Goal: Information Seeking & Learning: Learn about a topic

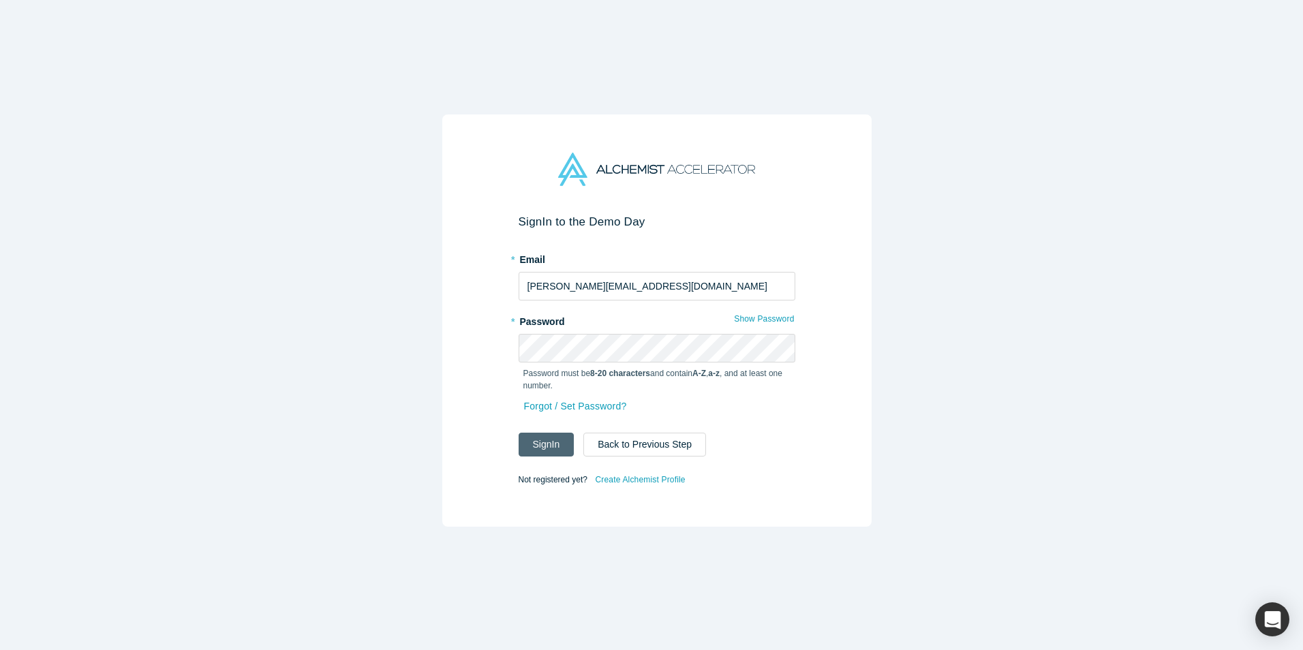
click at [547, 438] on button "Sign In" at bounding box center [547, 445] width 56 height 24
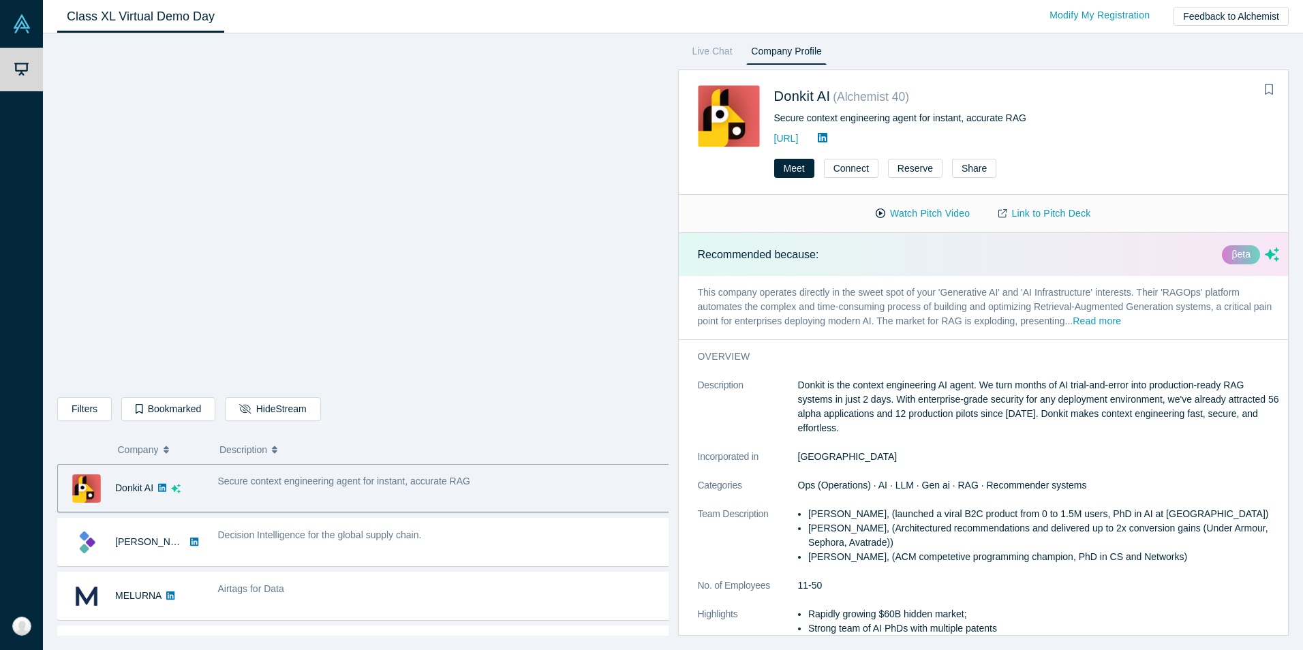
scroll to position [114, 0]
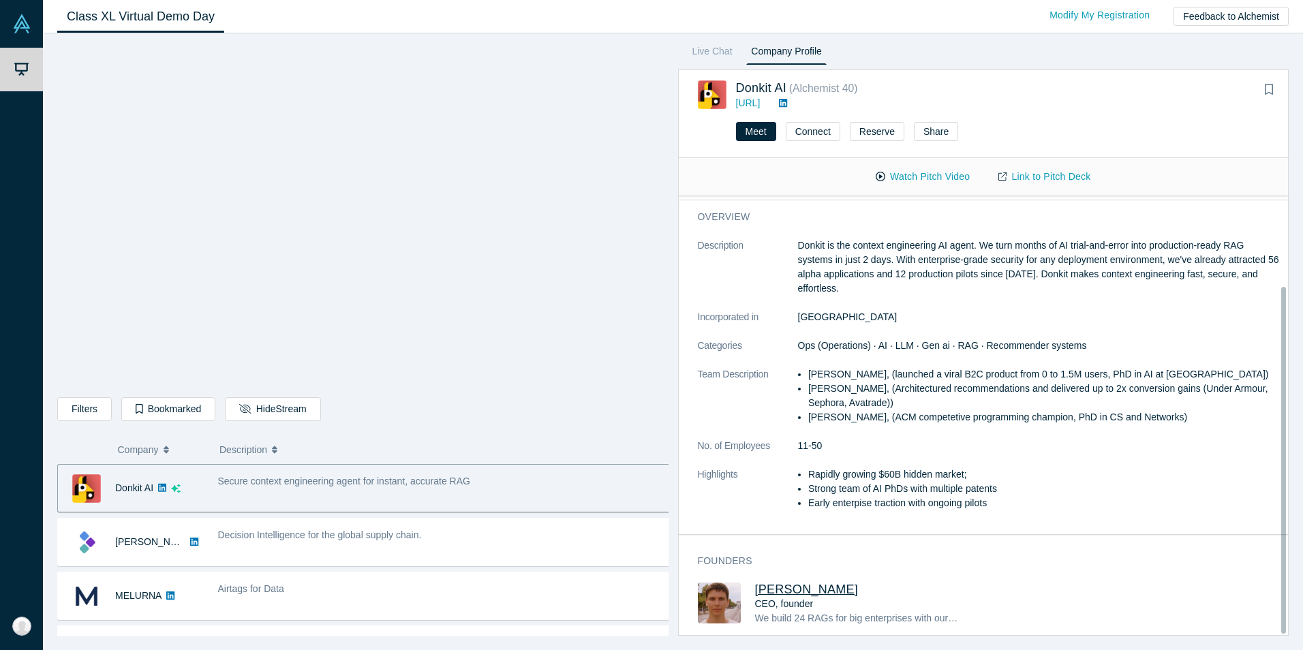
click at [801, 583] on span "[PERSON_NAME]" at bounding box center [807, 590] width 104 height 14
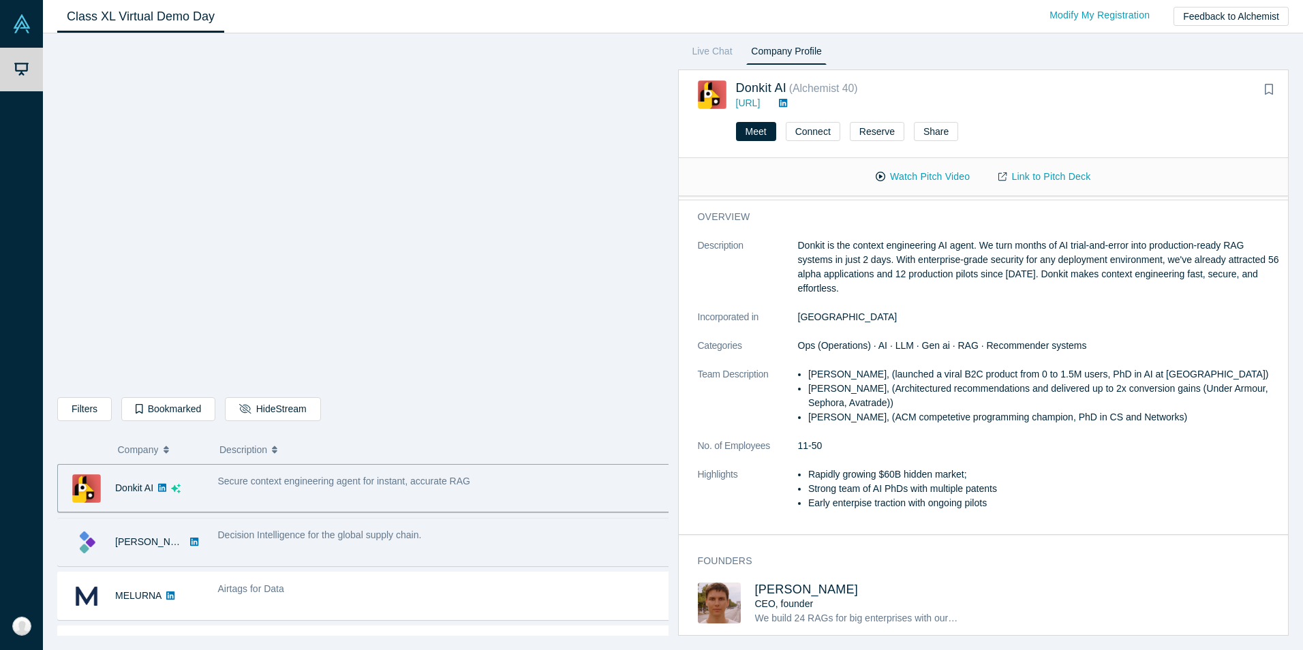
click at [185, 535] on div "[PERSON_NAME]" at bounding box center [131, 542] width 146 height 47
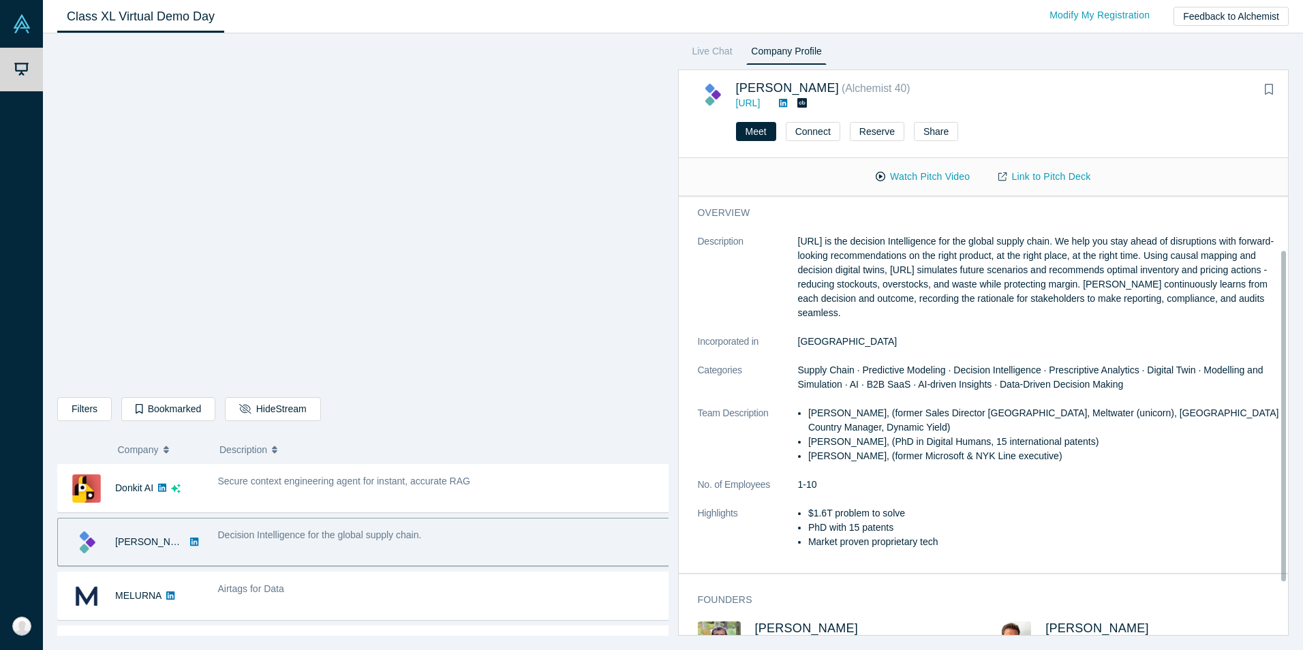
scroll to position [95, 0]
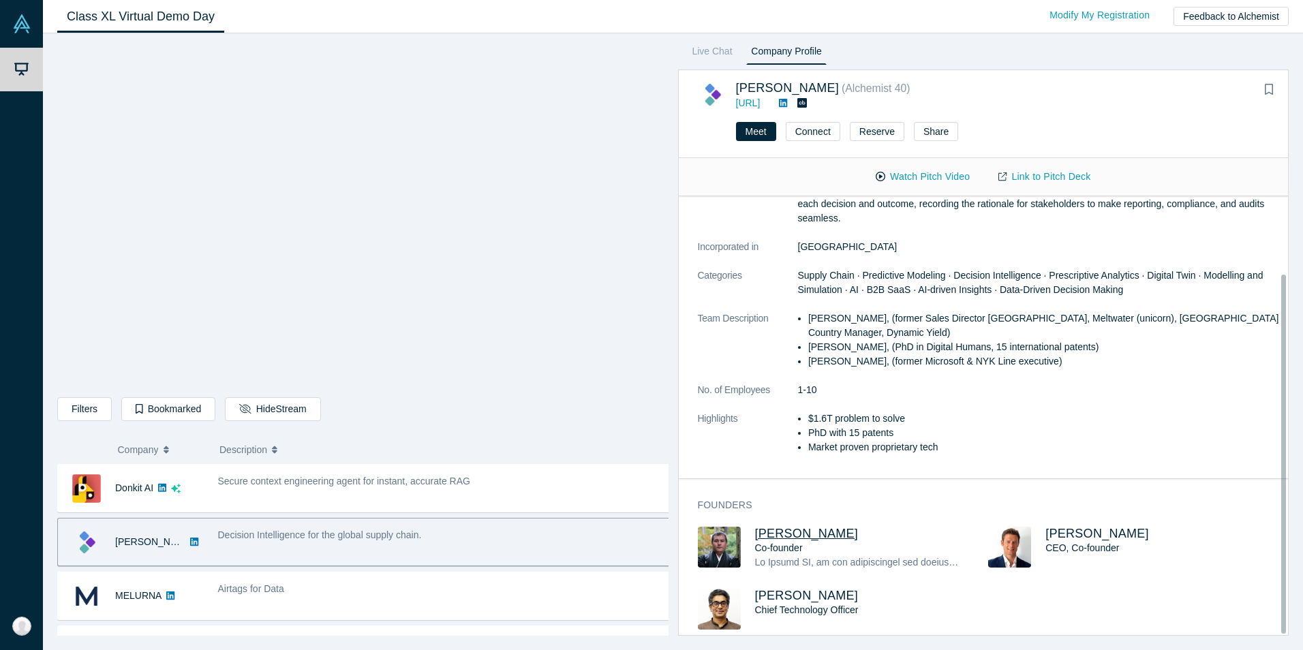
click at [772, 527] on span "[PERSON_NAME]" at bounding box center [807, 534] width 104 height 14
click at [1057, 527] on span "[PERSON_NAME]" at bounding box center [1098, 534] width 104 height 14
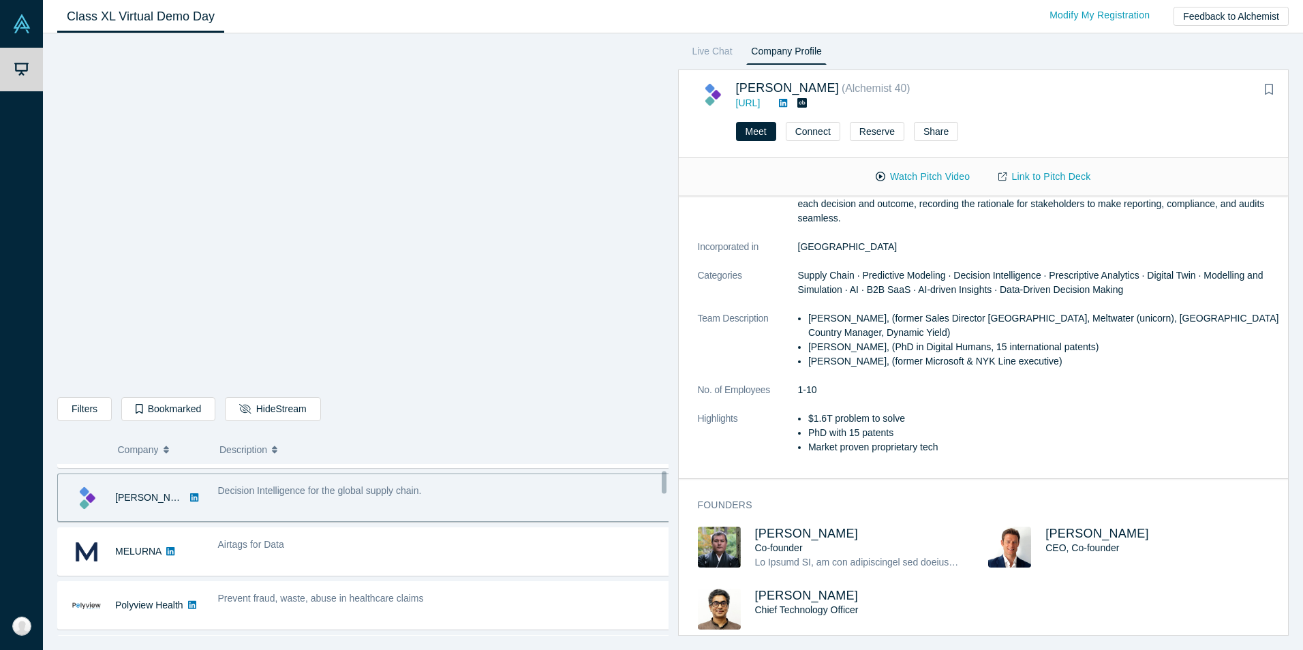
scroll to position [68, 0]
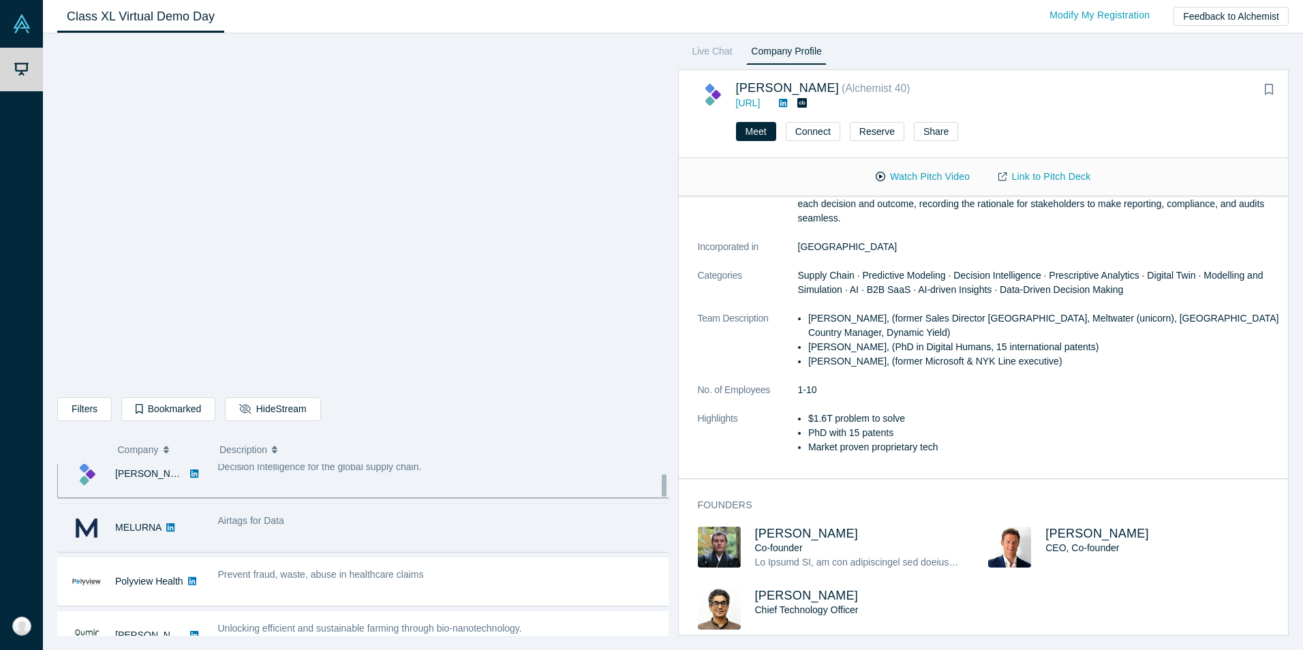
click at [324, 528] on div "Airtags for Data" at bounding box center [445, 527] width 468 height 43
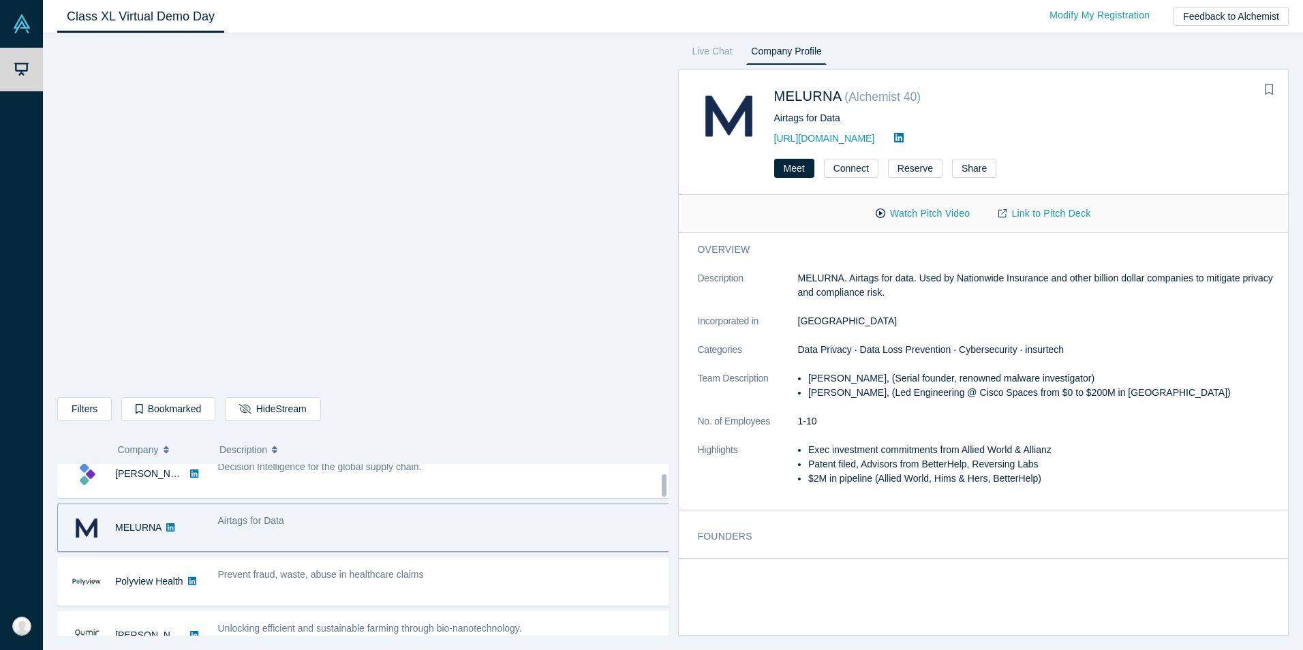
scroll to position [0, 0]
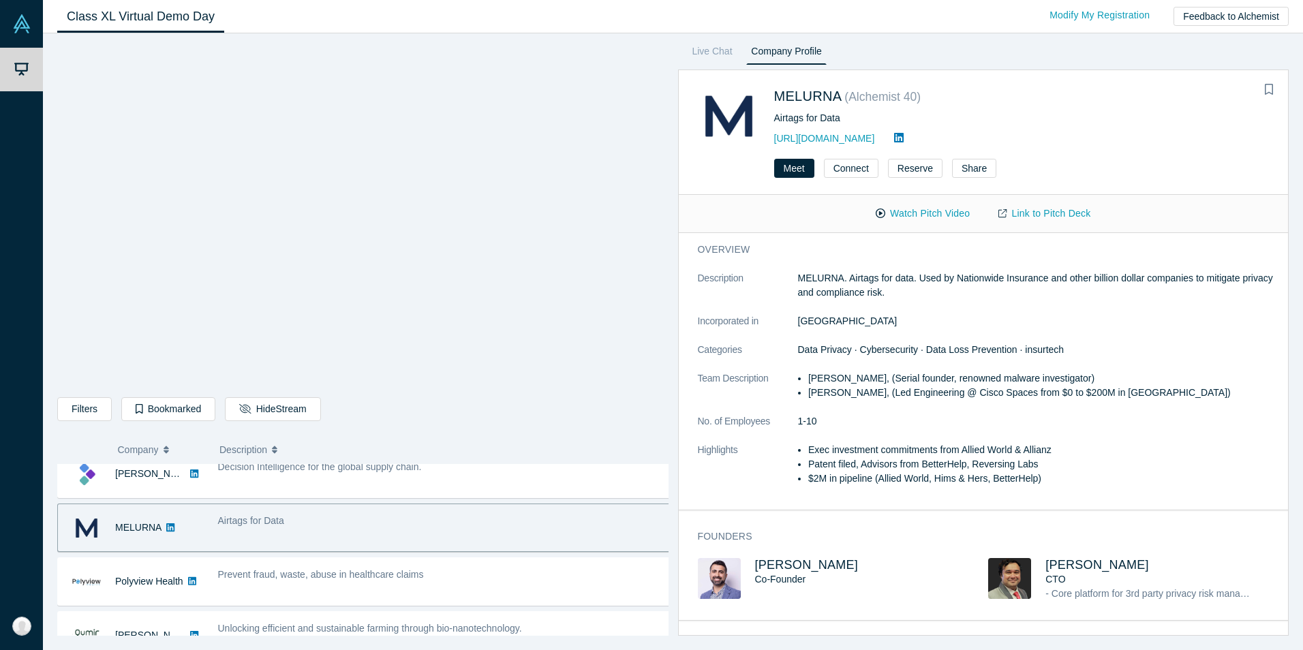
click at [716, 579] on img at bounding box center [719, 578] width 43 height 41
click at [771, 568] on span "[PERSON_NAME]" at bounding box center [807, 565] width 104 height 14
click at [1088, 571] on span "[PERSON_NAME]" at bounding box center [1098, 565] width 104 height 14
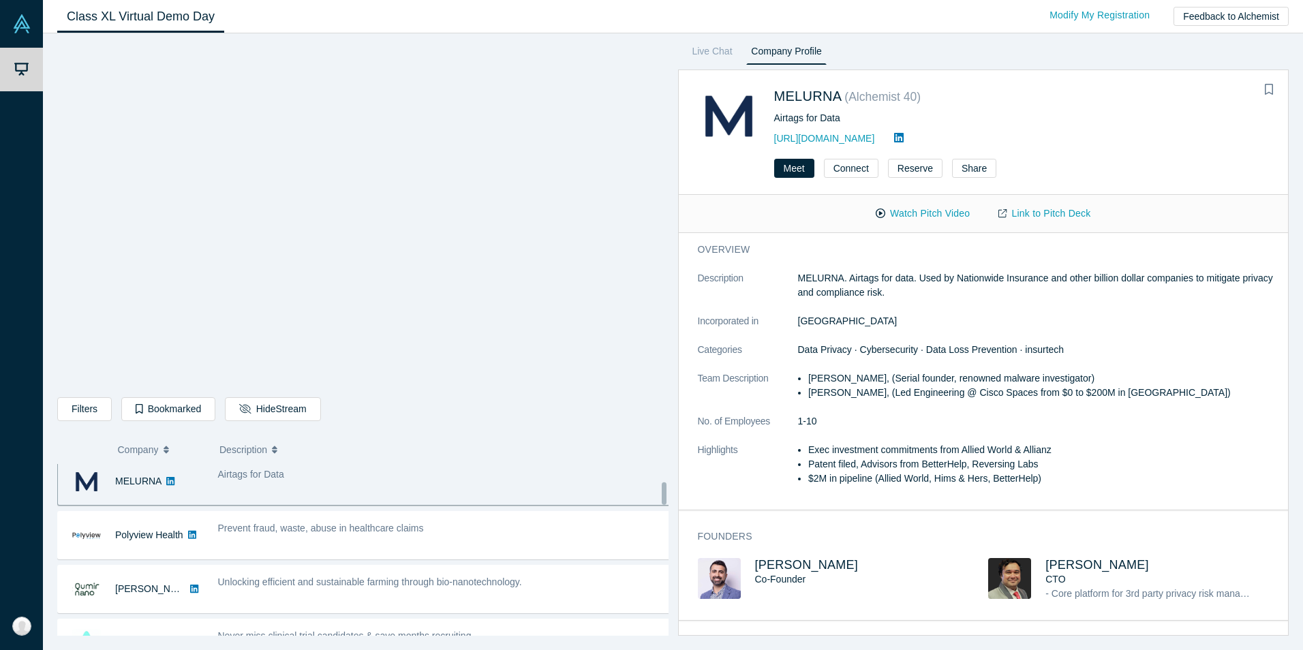
scroll to position [136, 0]
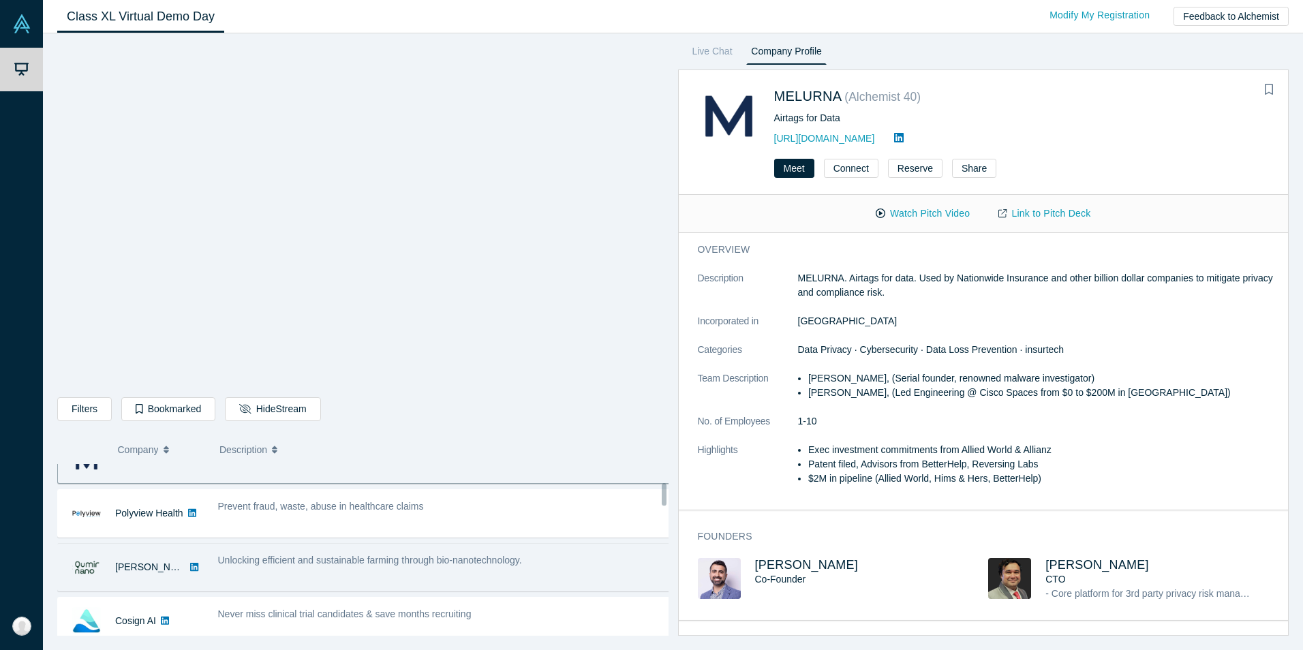
click at [311, 565] on span "Unlocking efficient and sustainable farming through bio-nanotechnology." at bounding box center [370, 560] width 304 height 11
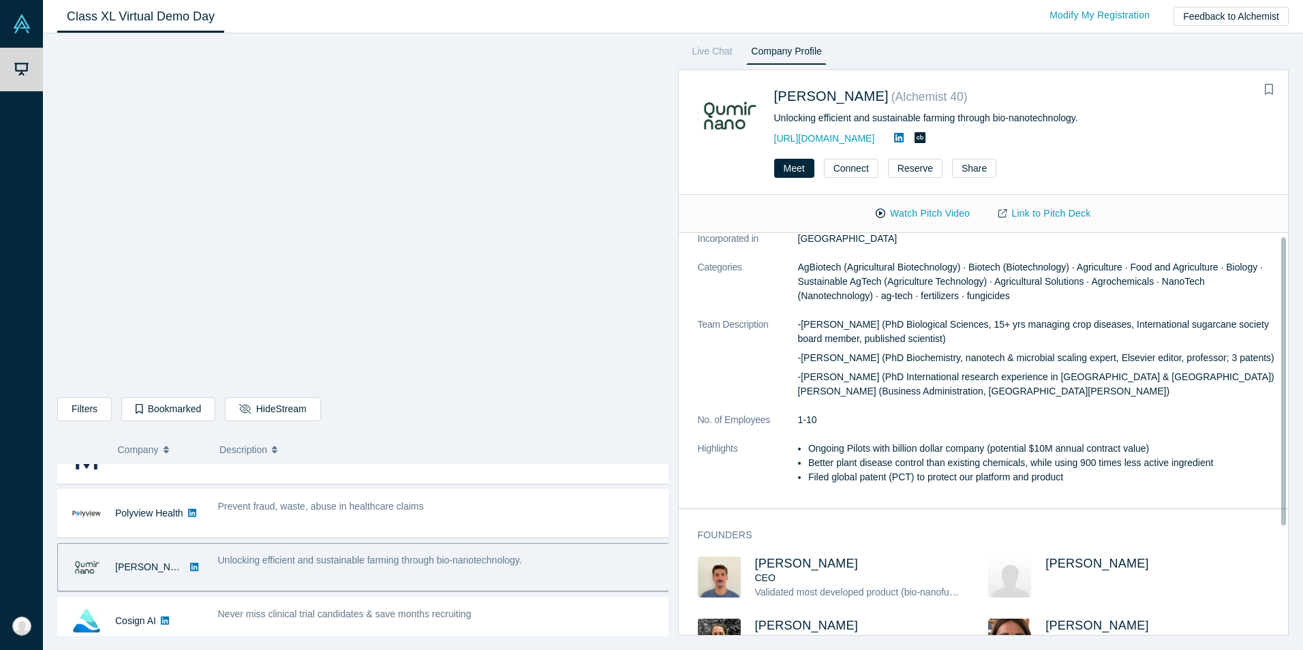
scroll to position [119, 0]
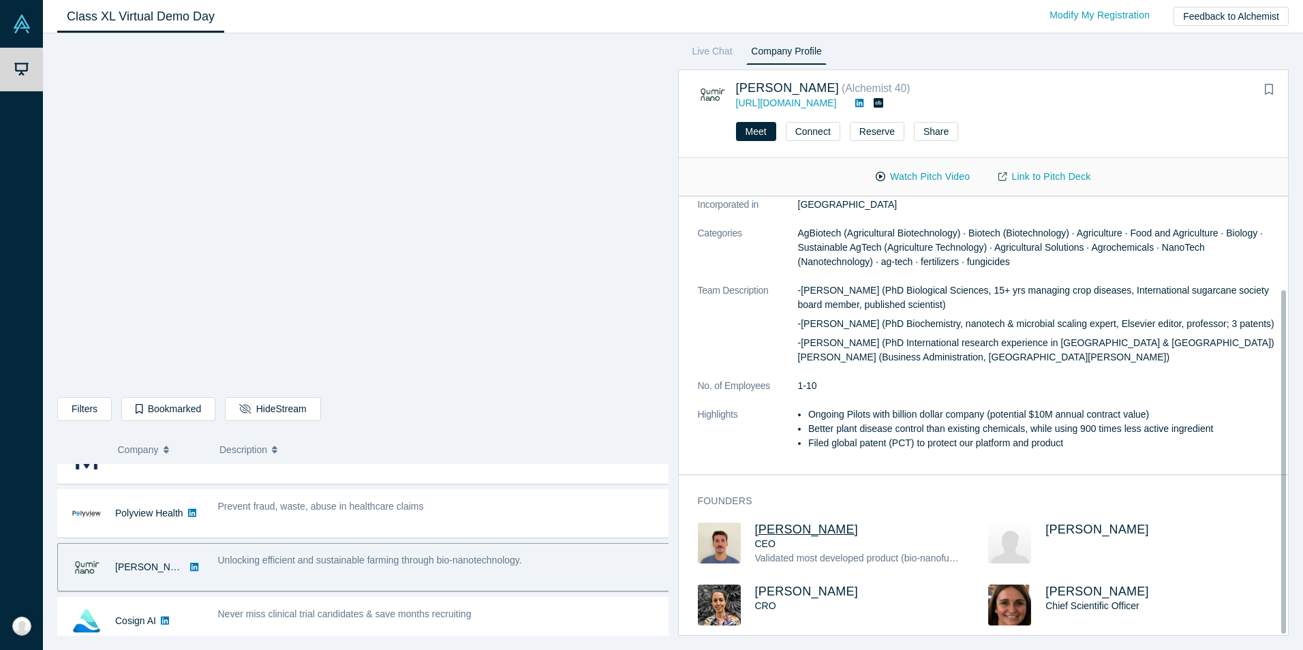
click at [785, 523] on span "[PERSON_NAME]" at bounding box center [807, 530] width 104 height 14
click at [1069, 523] on span "[PERSON_NAME]" at bounding box center [1098, 530] width 104 height 14
click at [820, 585] on span "[PERSON_NAME]" at bounding box center [807, 592] width 104 height 14
click at [1067, 585] on span "[PERSON_NAME]" at bounding box center [1098, 592] width 104 height 14
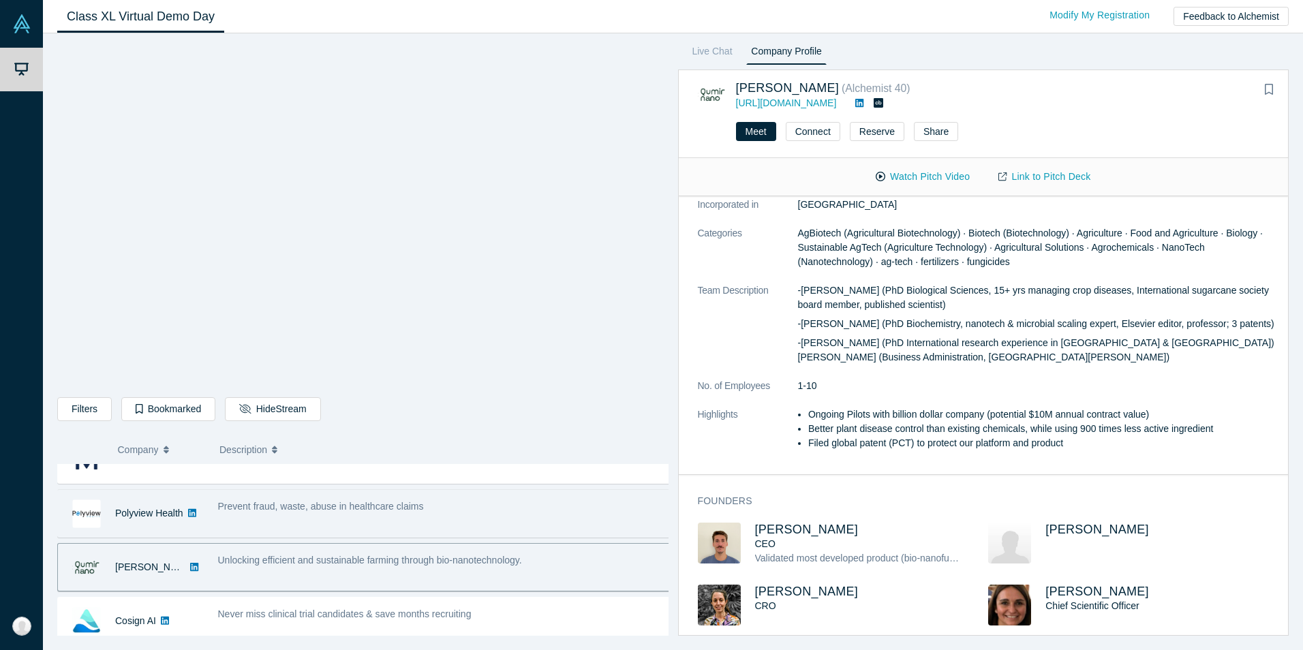
scroll to position [204, 0]
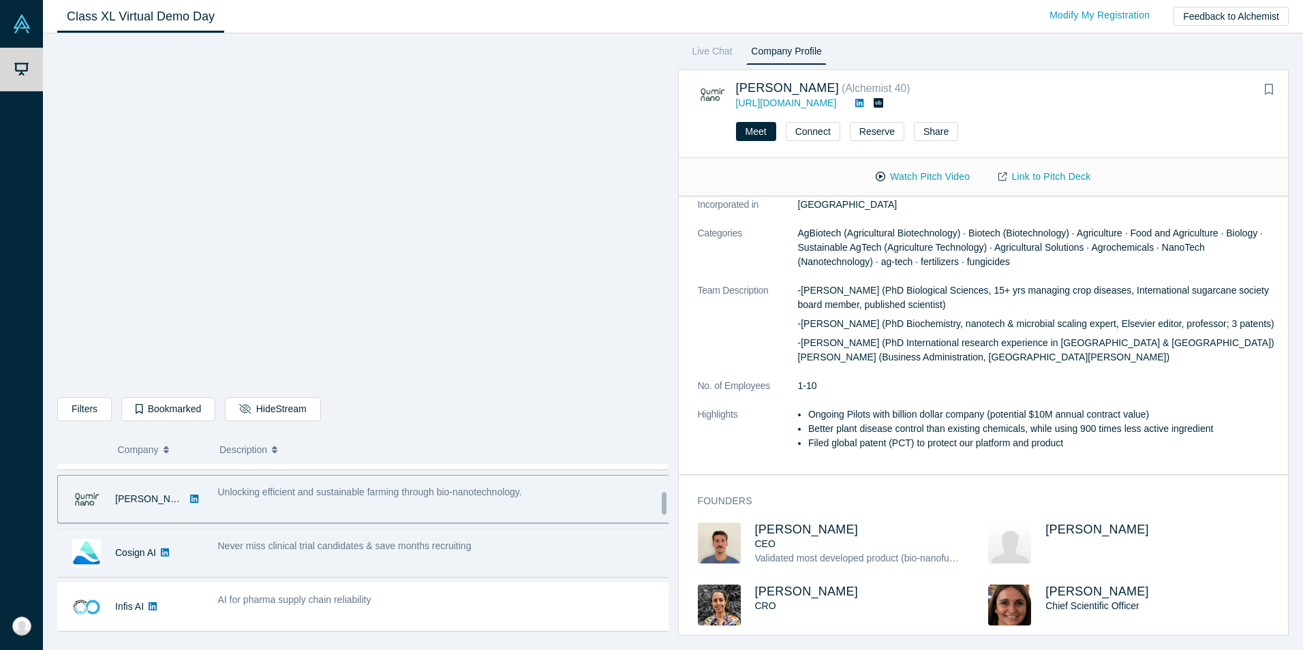
click at [306, 544] on span "Never miss clinical trial candidates & save months recruiting" at bounding box center [345, 545] width 254 height 11
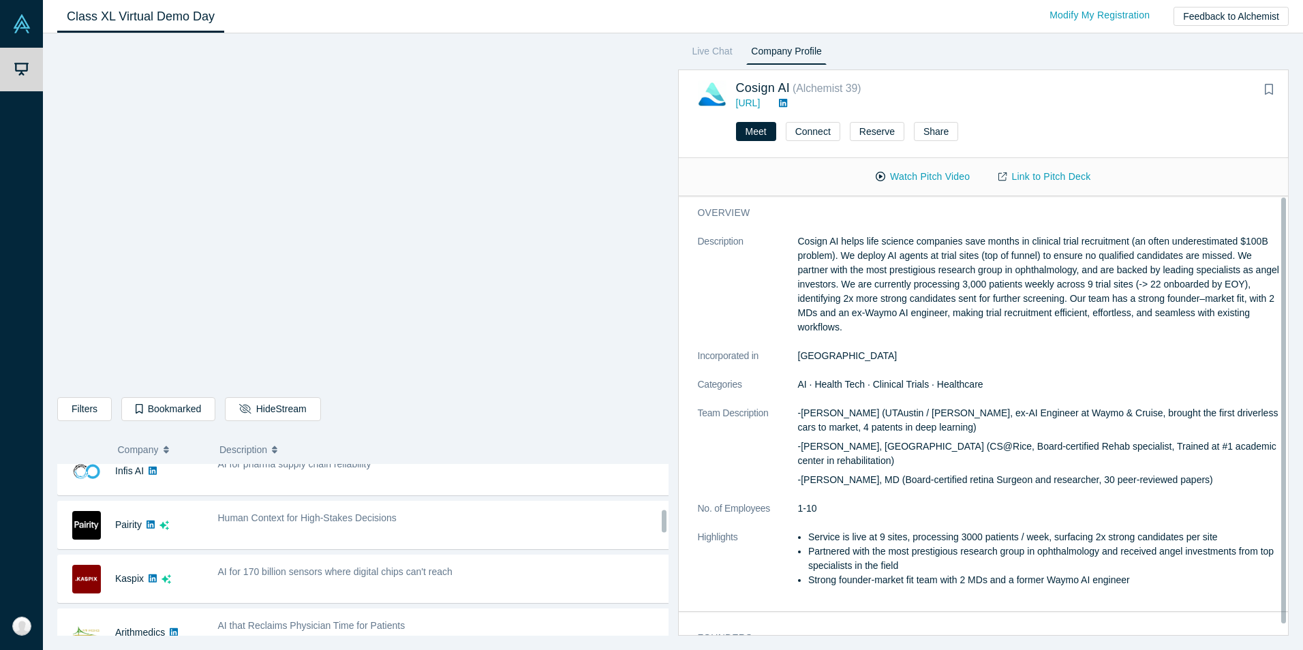
scroll to position [341, 0]
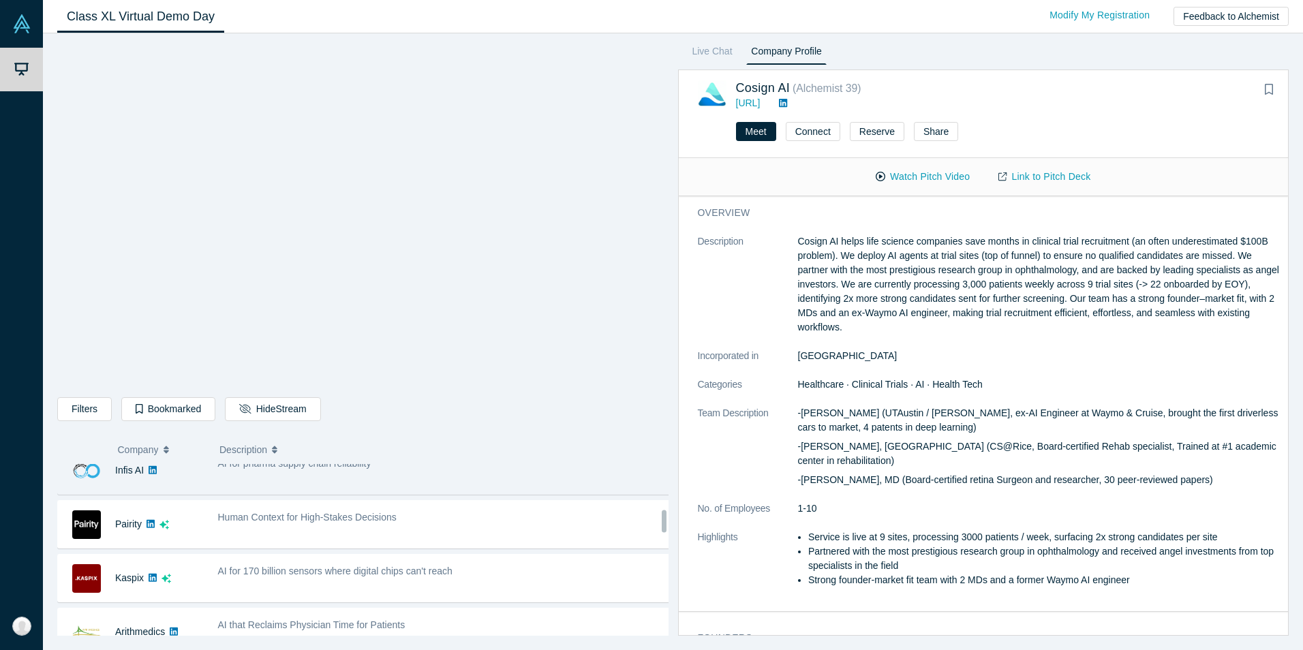
click at [417, 481] on div "AI for pharma supply chain reliability" at bounding box center [445, 470] width 468 height 43
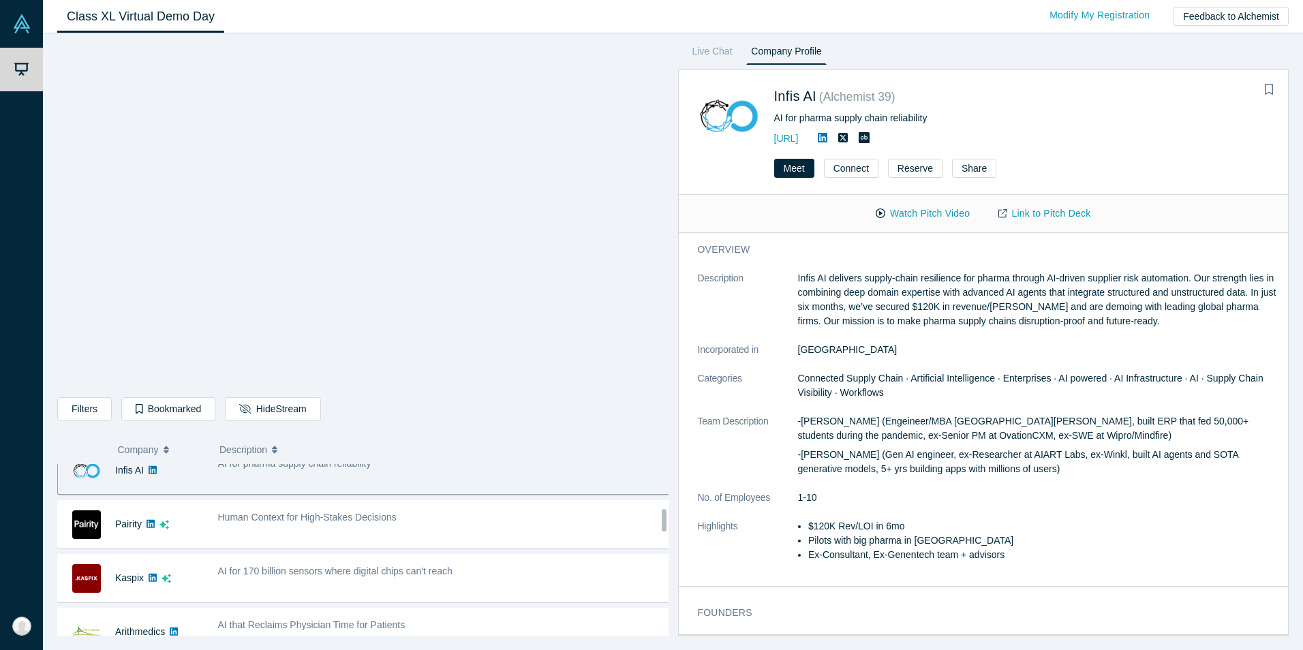
scroll to position [323, 0]
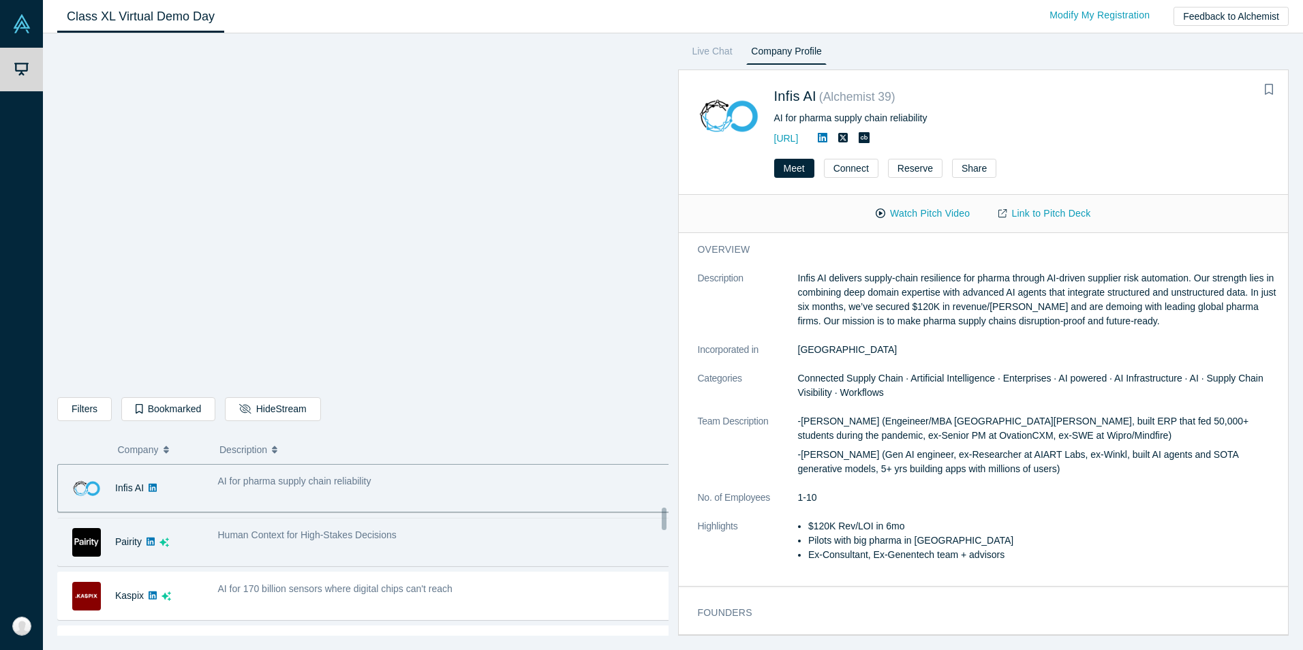
click at [400, 539] on div "Human Context for High-Stakes Decisions" at bounding box center [444, 535] width 453 height 14
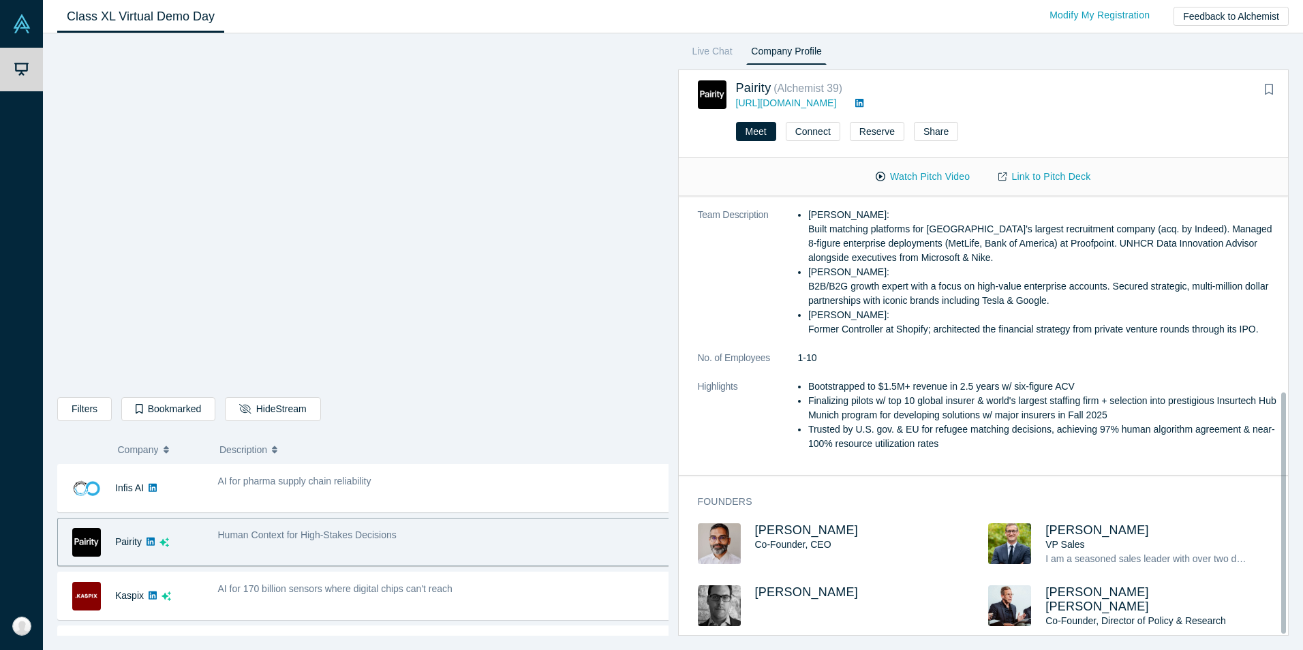
scroll to position [355, 0]
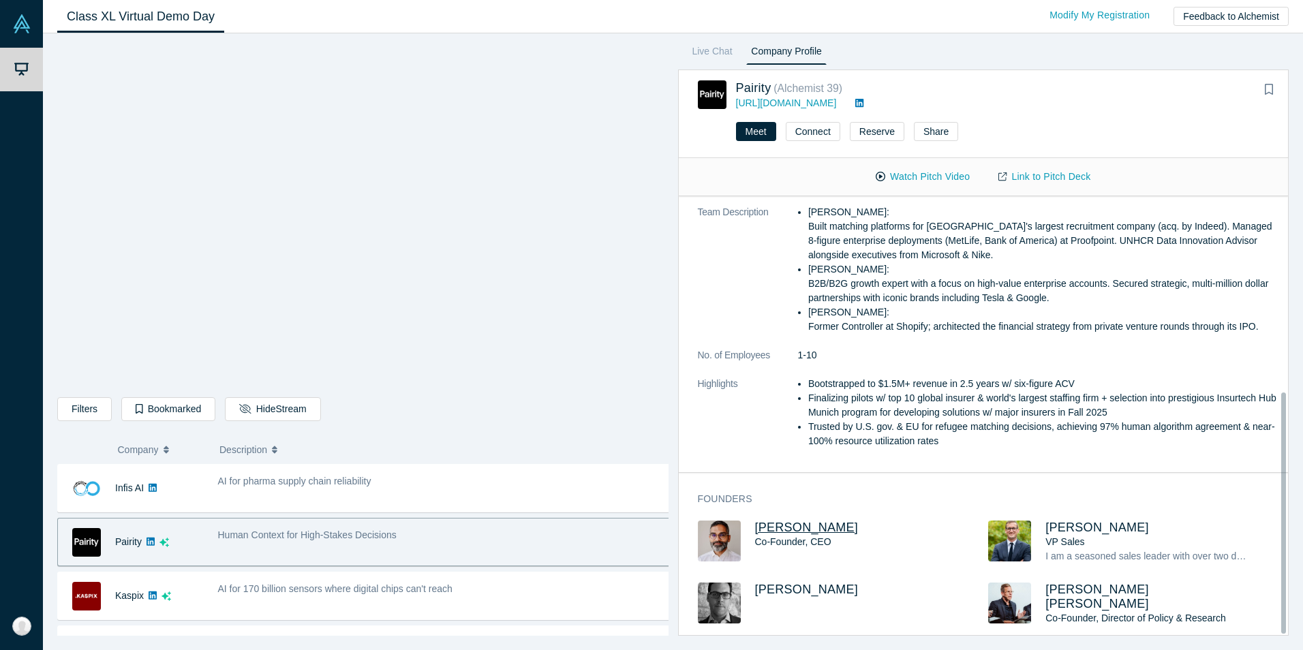
click at [826, 521] on span "[PERSON_NAME]" at bounding box center [807, 528] width 104 height 14
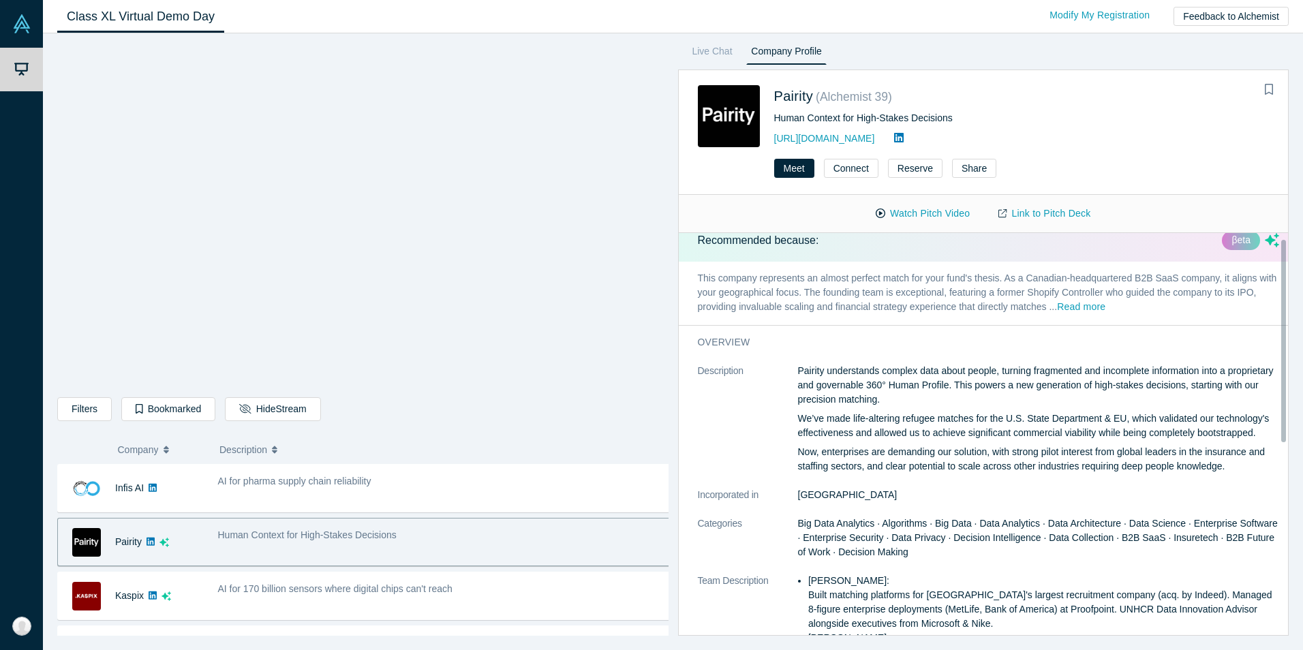
scroll to position [0, 0]
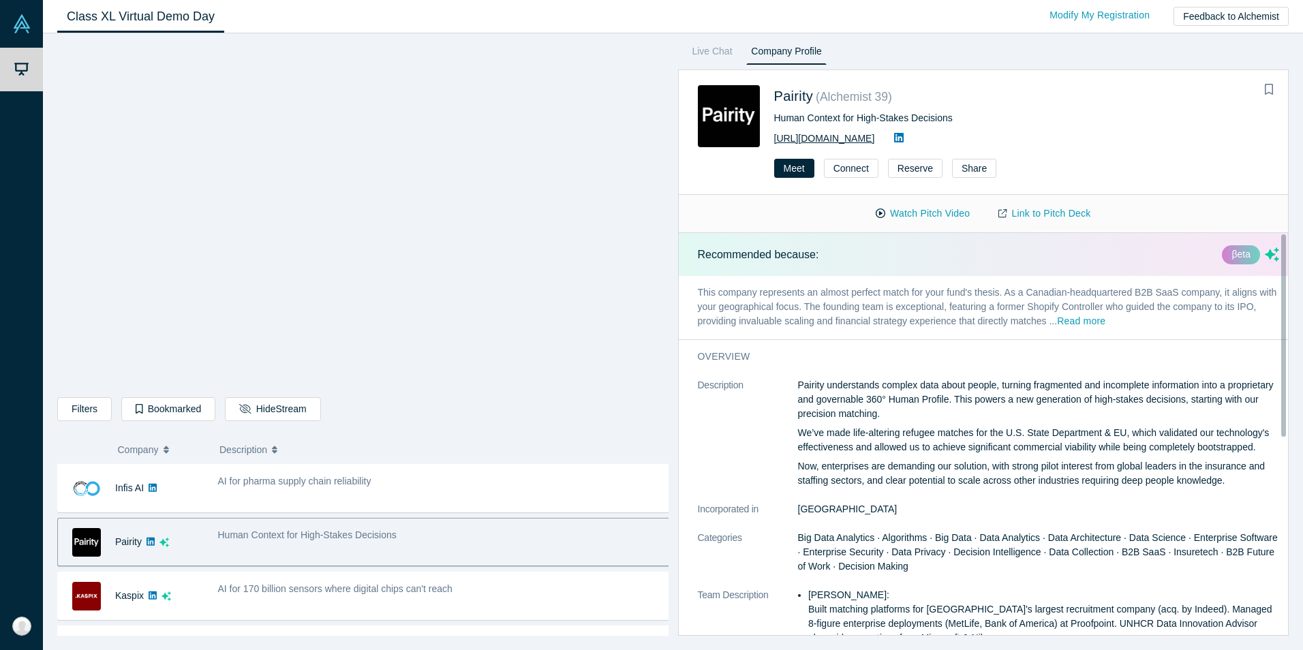
click at [810, 134] on link "[URL][DOMAIN_NAME]" at bounding box center [824, 138] width 101 height 11
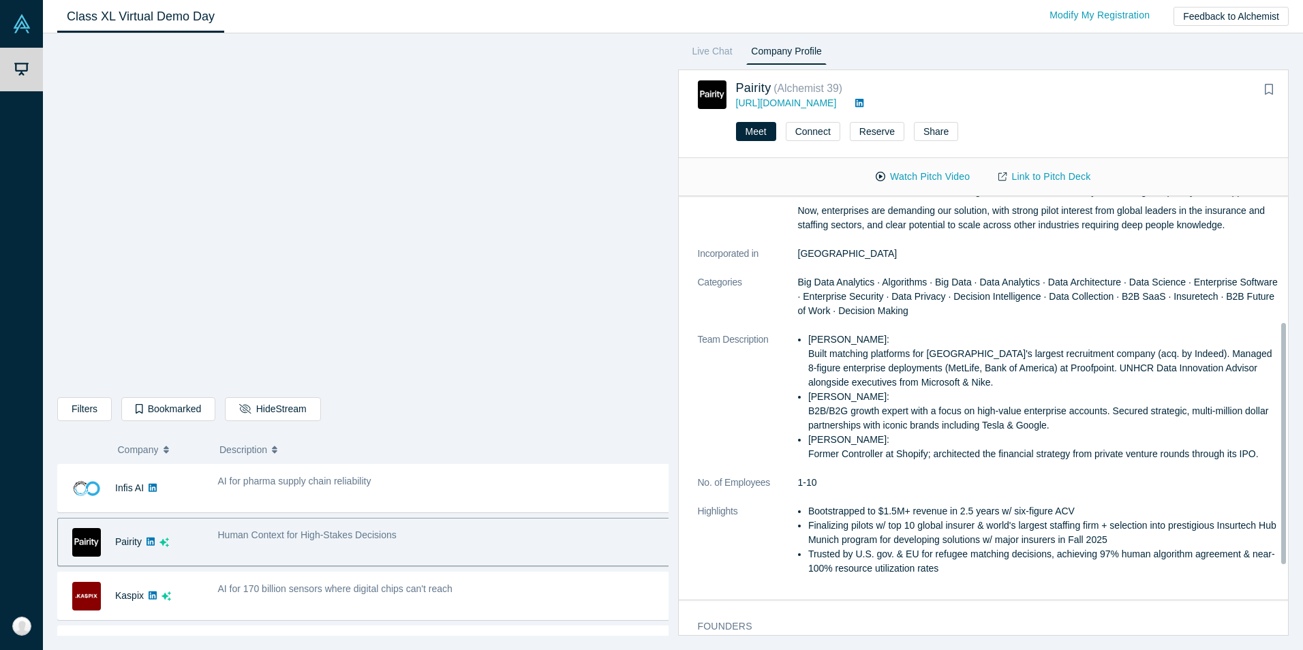
scroll to position [355, 0]
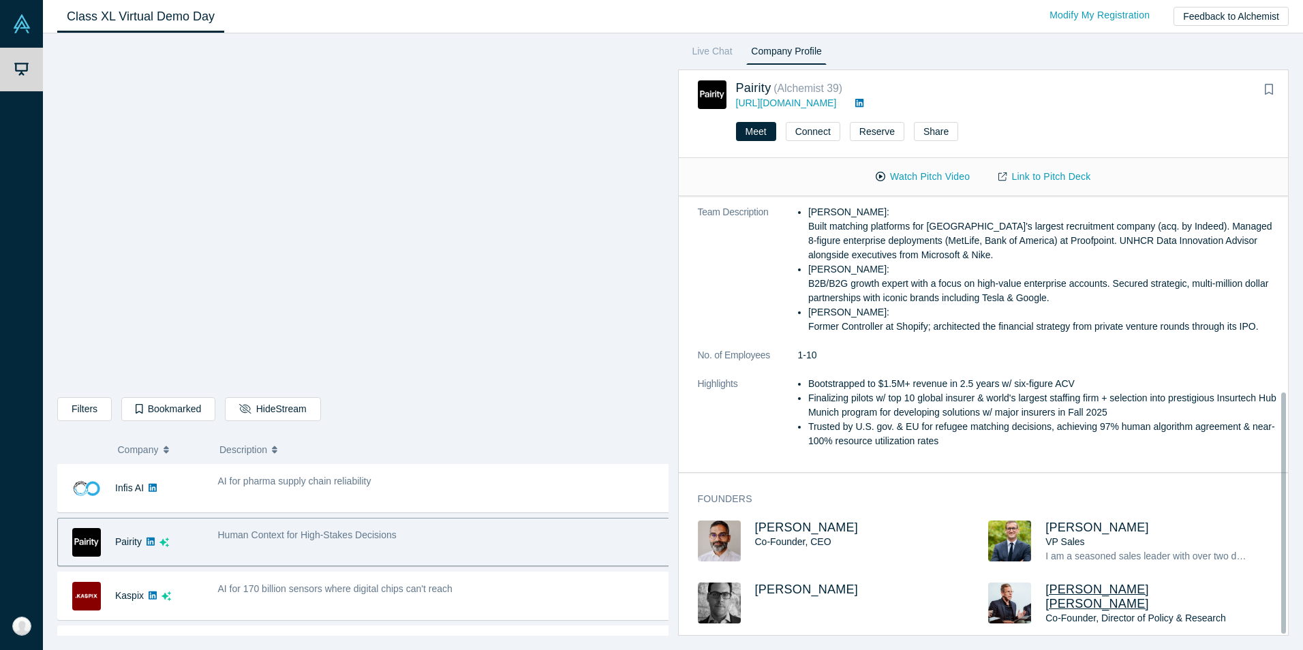
click at [1104, 583] on span "[PERSON_NAME] [PERSON_NAME]" at bounding box center [1098, 597] width 104 height 28
click at [844, 350] on dd "1-10" at bounding box center [1039, 355] width 482 height 14
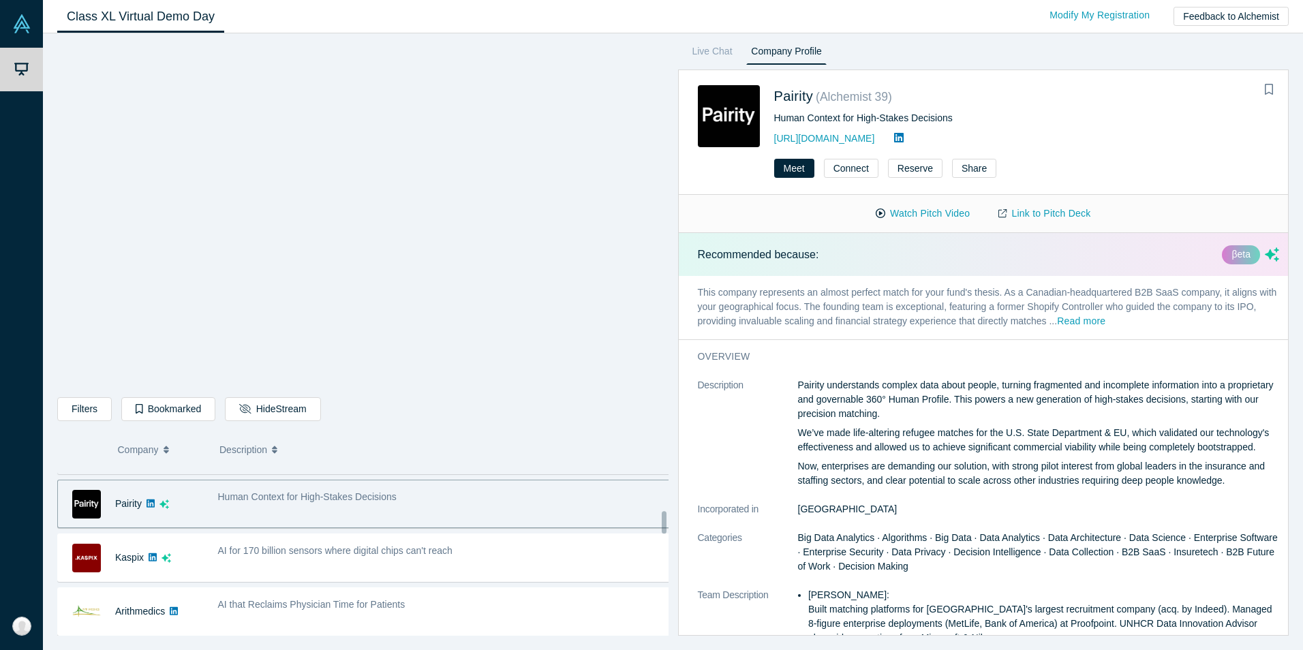
scroll to position [391, 0]
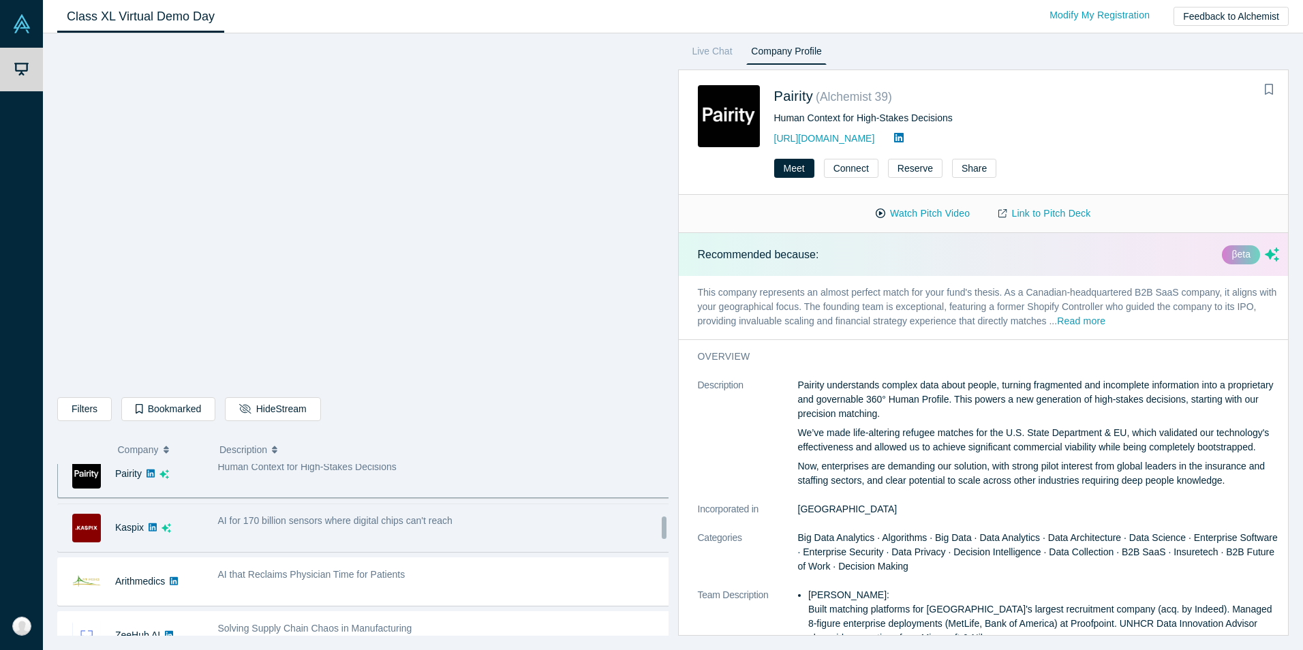
click at [376, 518] on span "AI for 170 billion sensors where digital chips can't reach" at bounding box center [335, 520] width 234 height 11
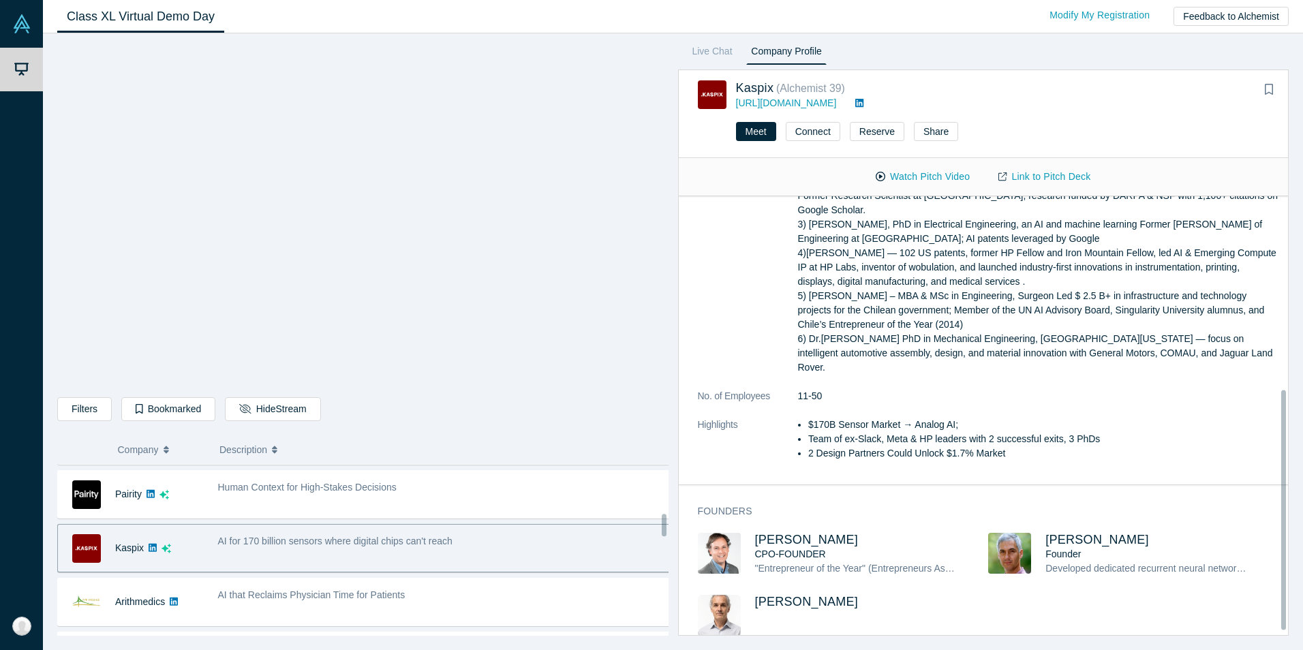
scroll to position [360, 0]
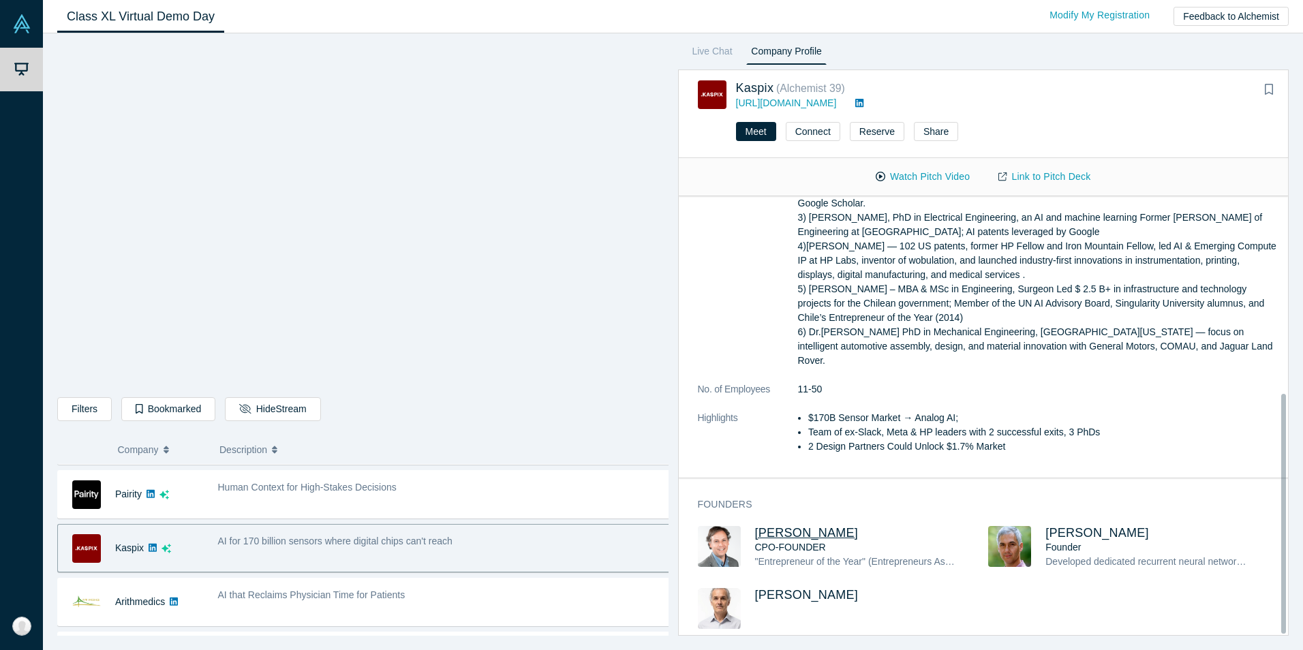
click at [769, 526] on span "[PERSON_NAME]" at bounding box center [807, 533] width 104 height 14
click at [1057, 526] on span "[PERSON_NAME]" at bounding box center [1098, 533] width 104 height 14
click at [829, 588] on span "[PERSON_NAME]" at bounding box center [807, 595] width 104 height 14
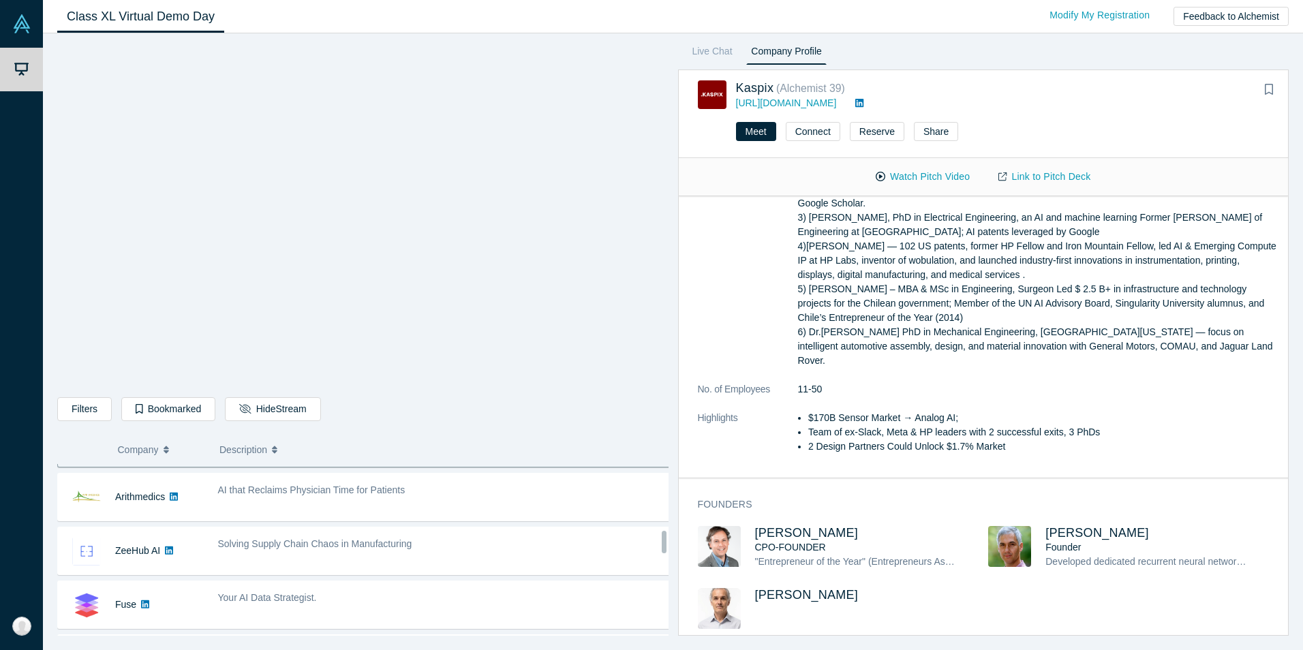
scroll to position [507, 0]
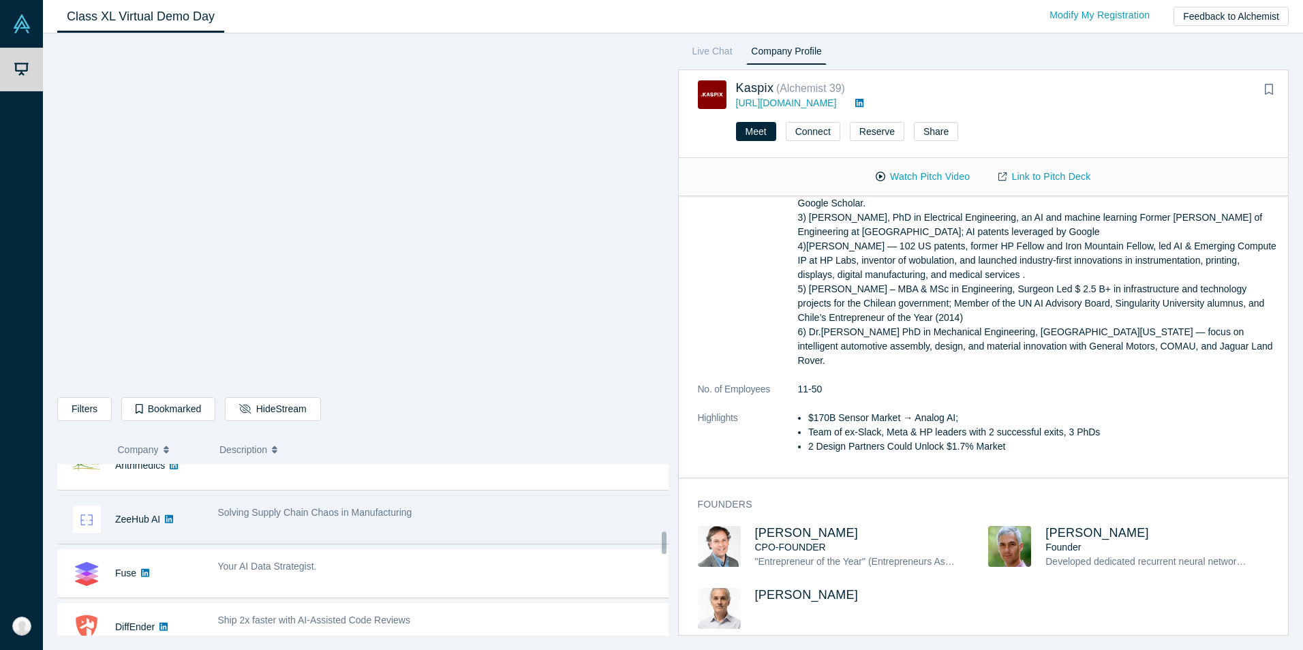
click at [383, 517] on span "Solving Supply Chain Chaos in Manufacturing" at bounding box center [315, 512] width 194 height 11
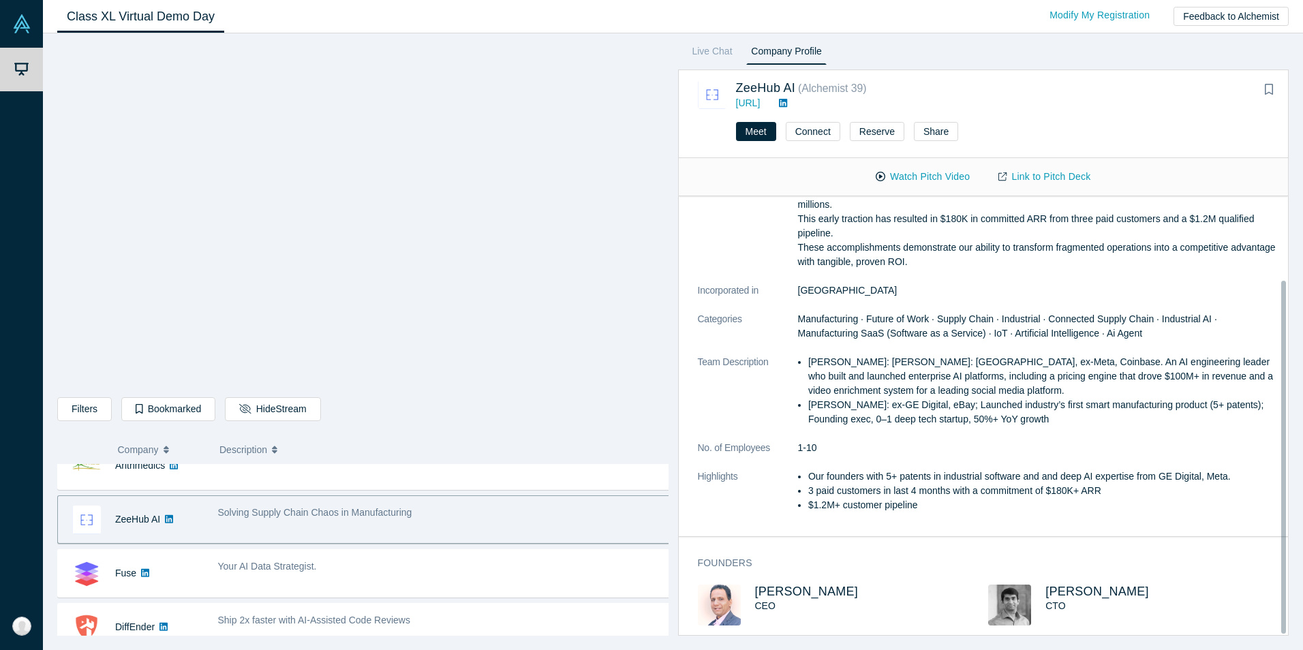
scroll to position [104, 0]
click at [791, 585] on span "[PERSON_NAME]" at bounding box center [807, 592] width 104 height 14
click at [1095, 585] on span "[PERSON_NAME]" at bounding box center [1098, 592] width 104 height 14
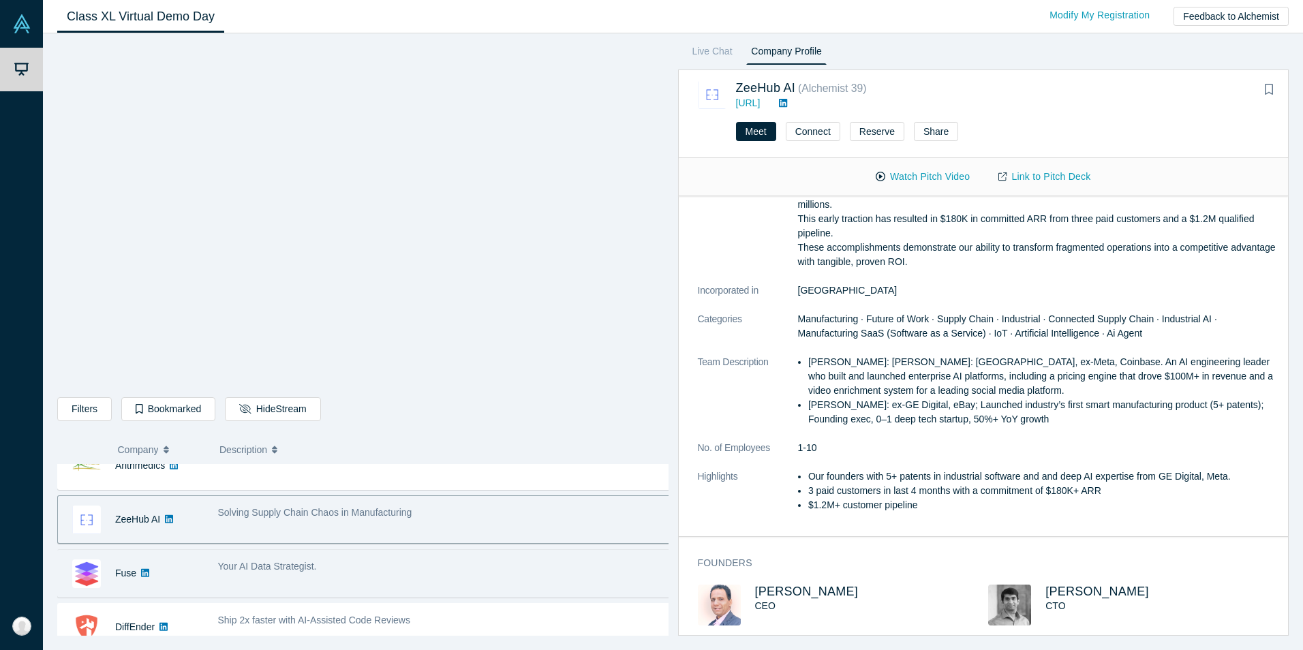
click at [261, 566] on span "Your AI Data Strategist." at bounding box center [267, 566] width 99 height 11
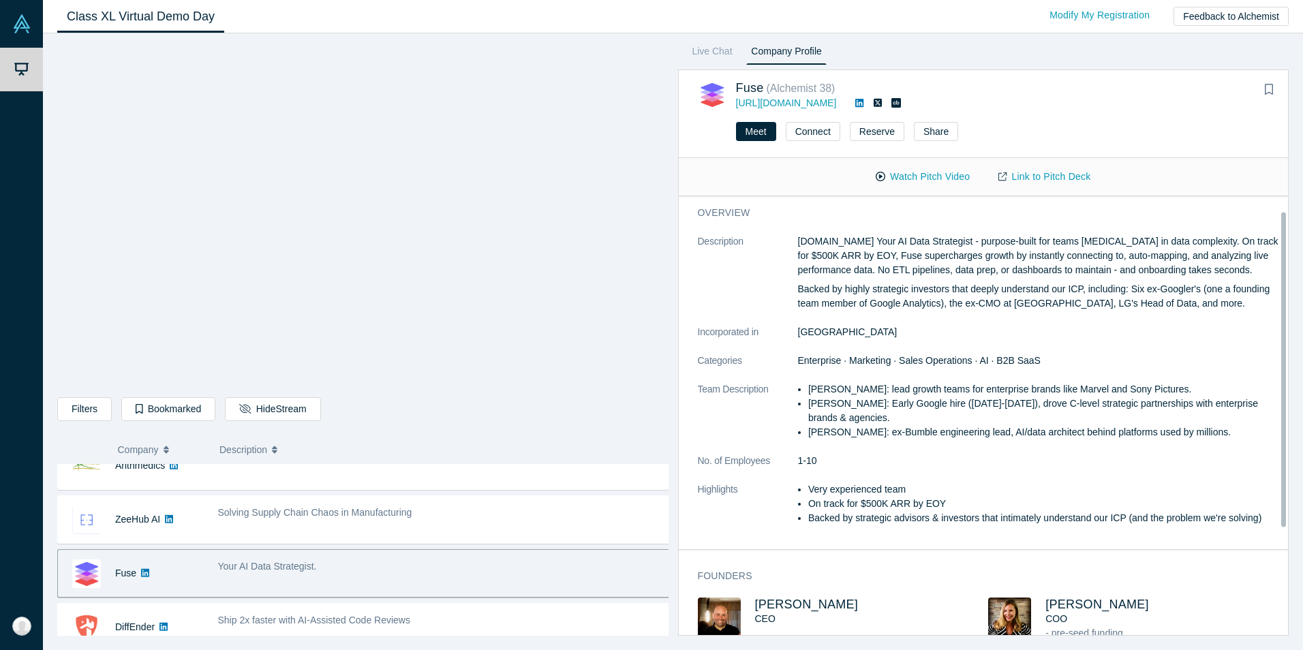
scroll to position [85, 0]
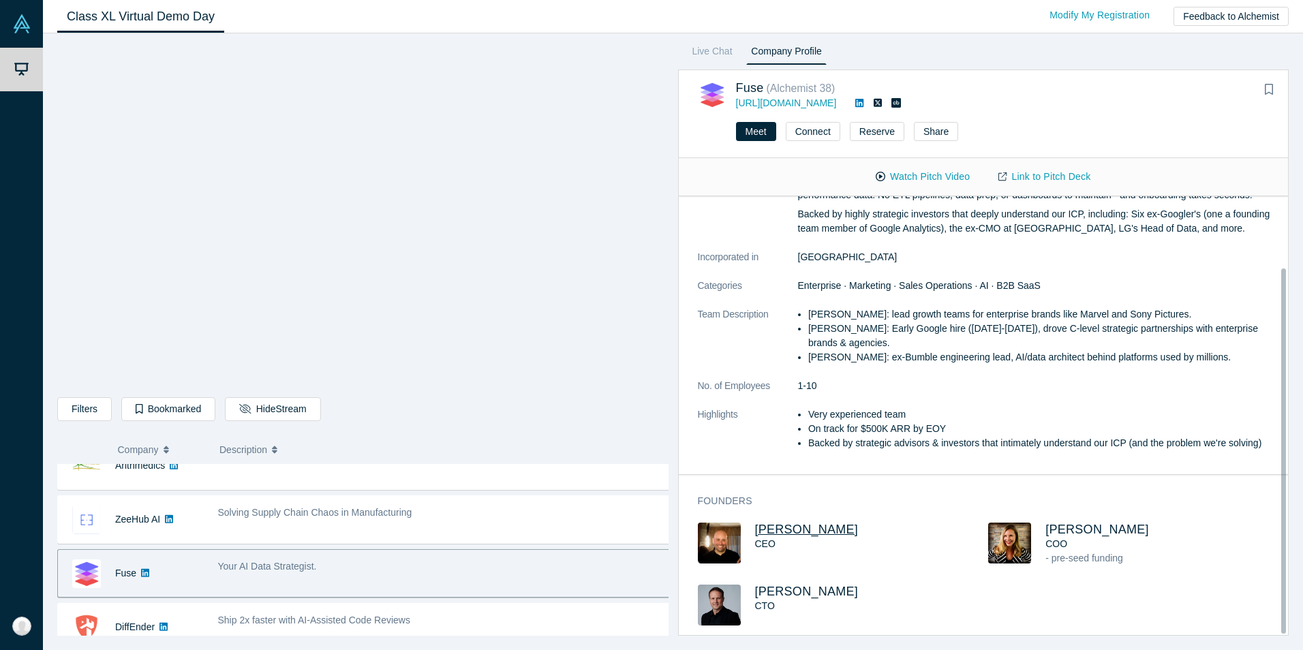
click at [806, 523] on span "[PERSON_NAME]" at bounding box center [807, 530] width 104 height 14
click at [1058, 523] on span "[PERSON_NAME]" at bounding box center [1098, 530] width 104 height 14
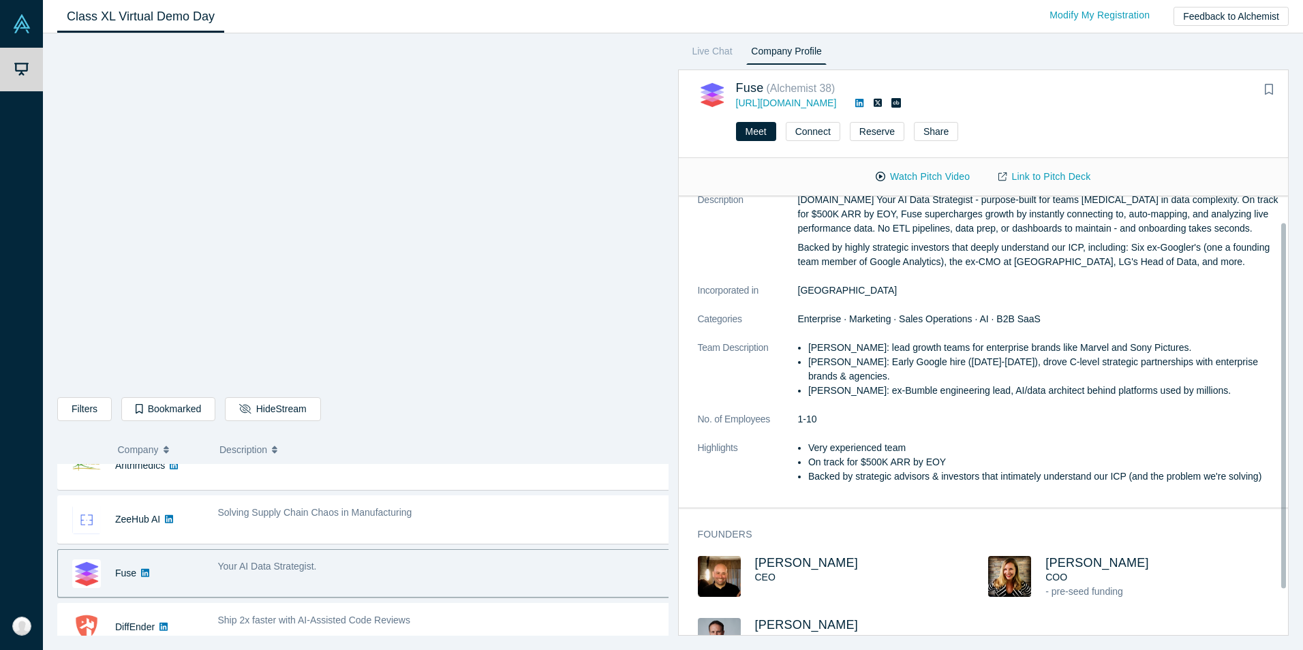
scroll to position [0, 0]
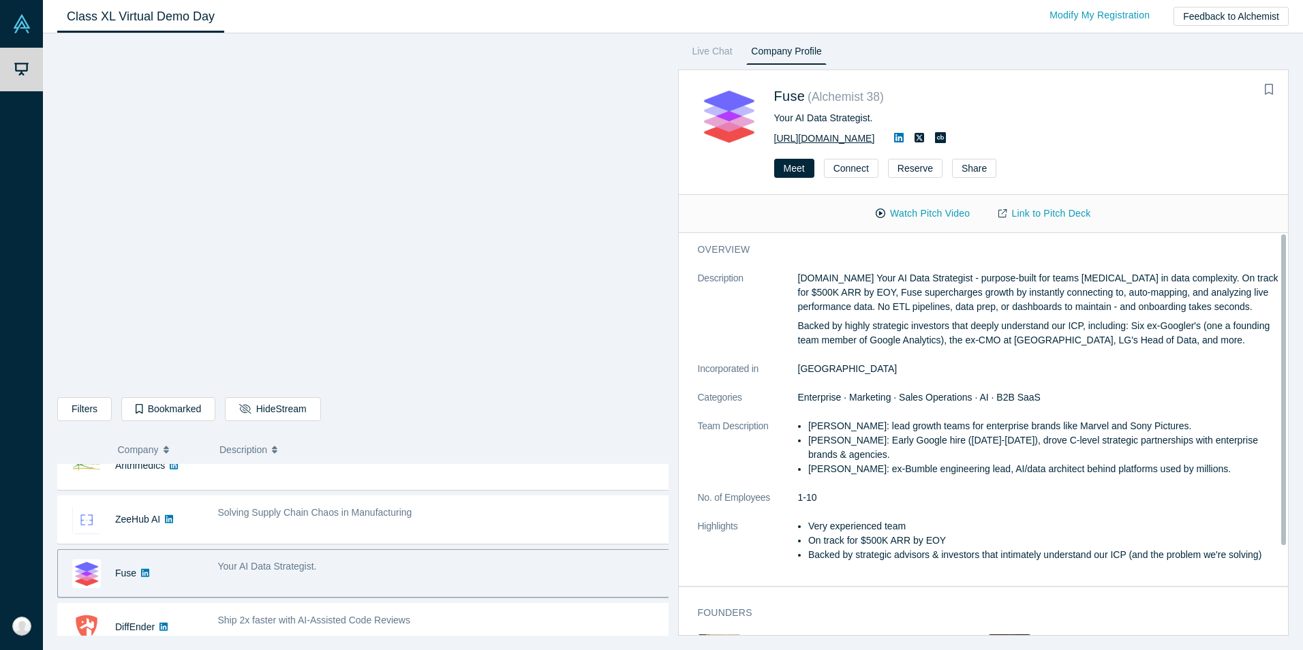
click at [817, 139] on link "[URL][DOMAIN_NAME]" at bounding box center [824, 138] width 101 height 11
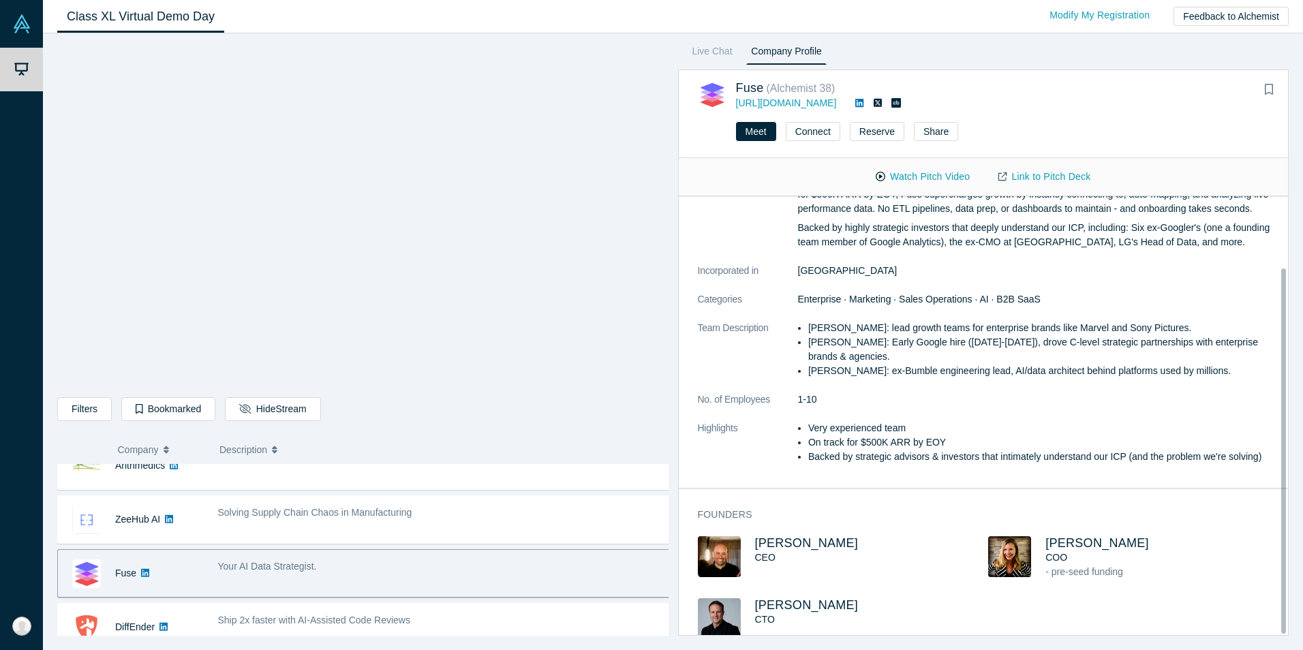
scroll to position [85, 0]
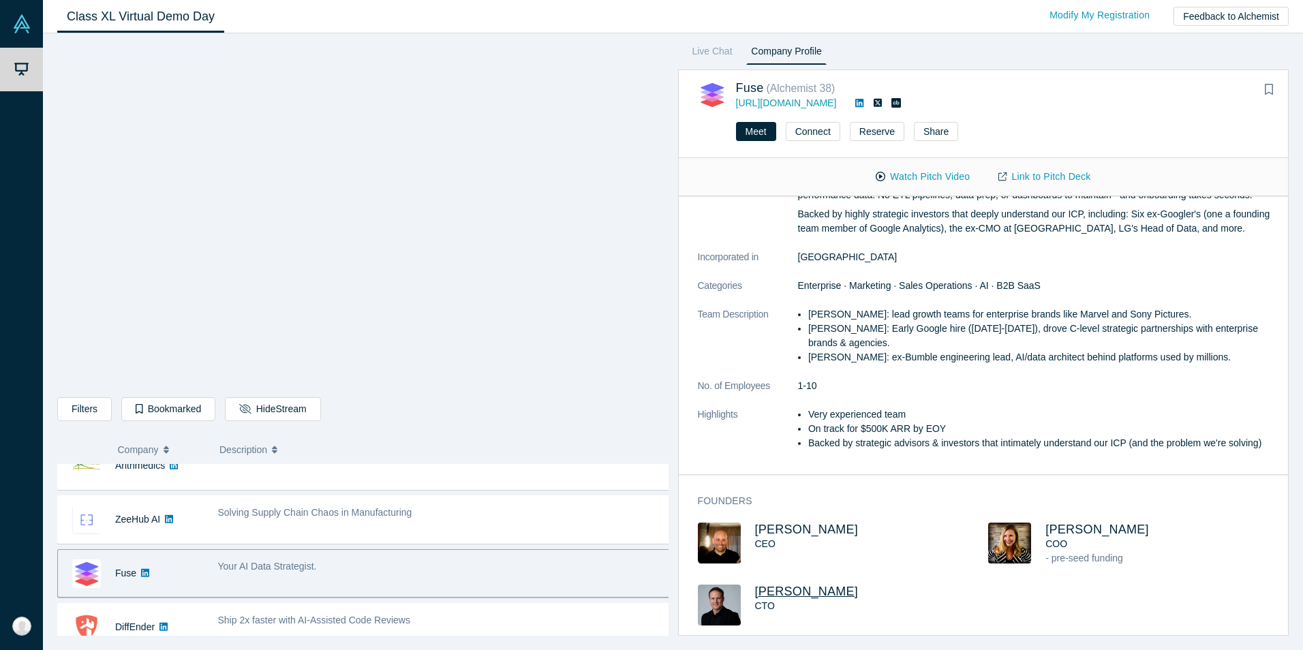
click at [805, 585] on span "[PERSON_NAME]" at bounding box center [807, 592] width 104 height 14
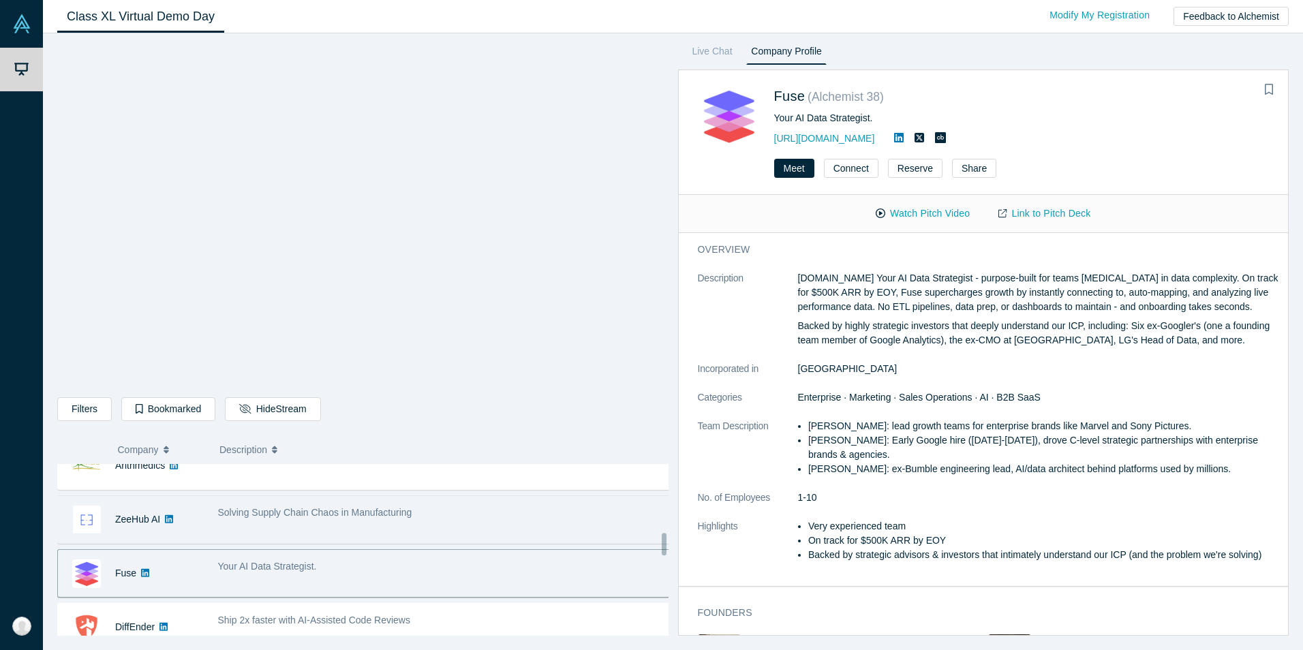
scroll to position [575, 0]
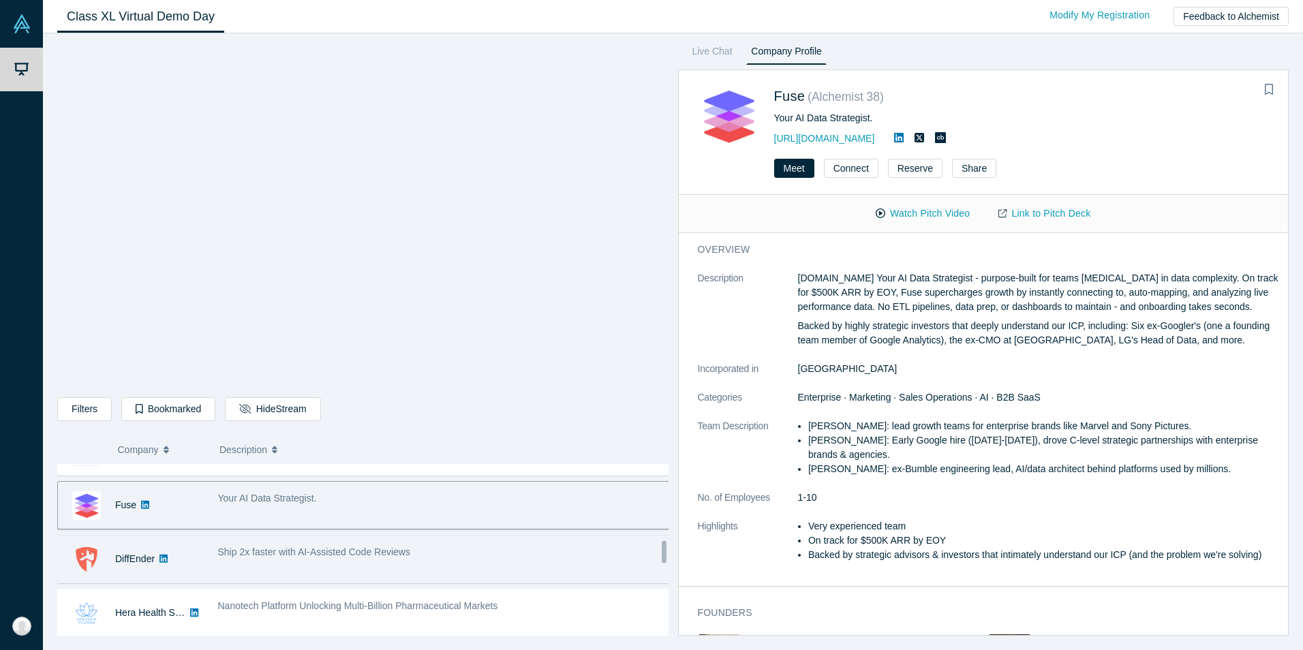
click at [339, 560] on div "Ship 2x faster with AI-Assisted Code Reviews" at bounding box center [445, 559] width 468 height 43
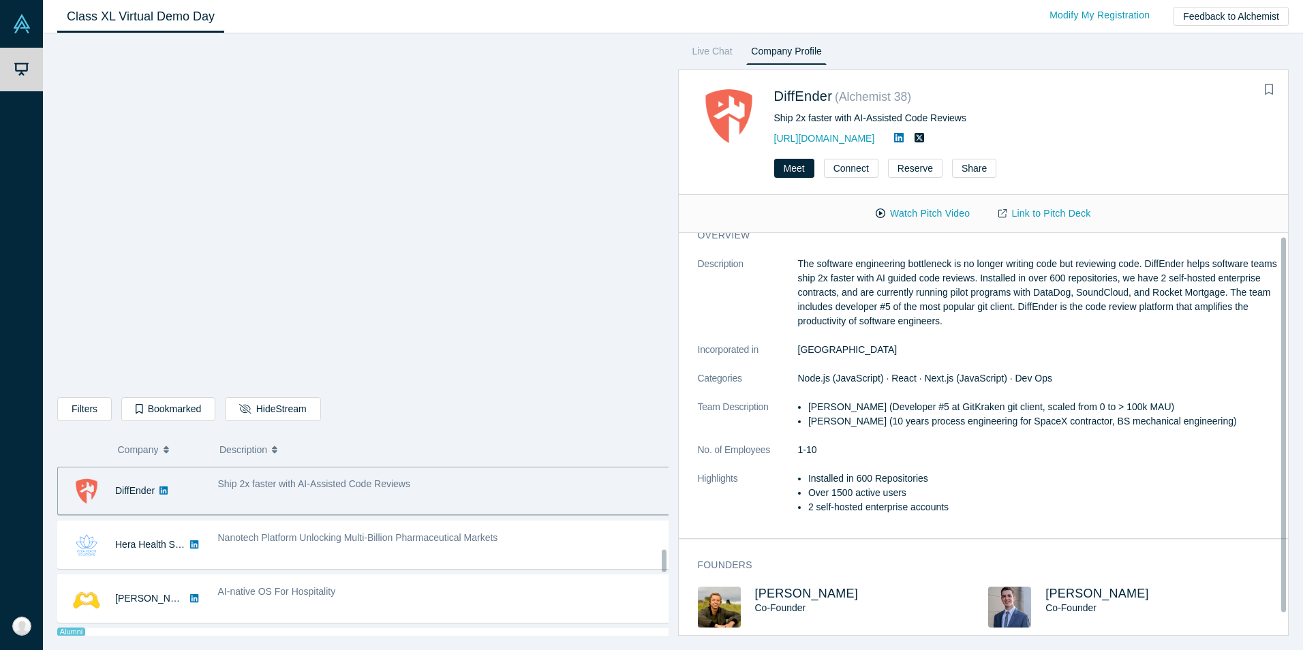
scroll to position [0, 0]
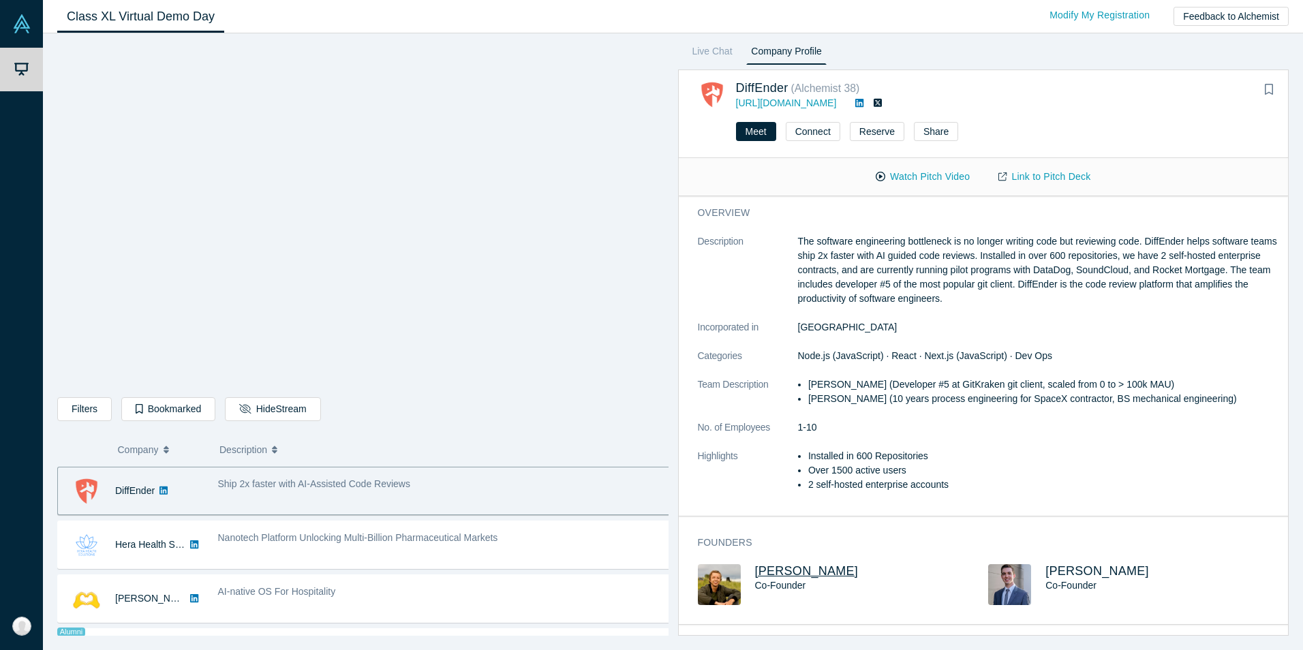
click at [777, 571] on span "[PERSON_NAME]" at bounding box center [807, 571] width 104 height 14
click at [1069, 570] on span "[PERSON_NAME]" at bounding box center [1098, 571] width 104 height 14
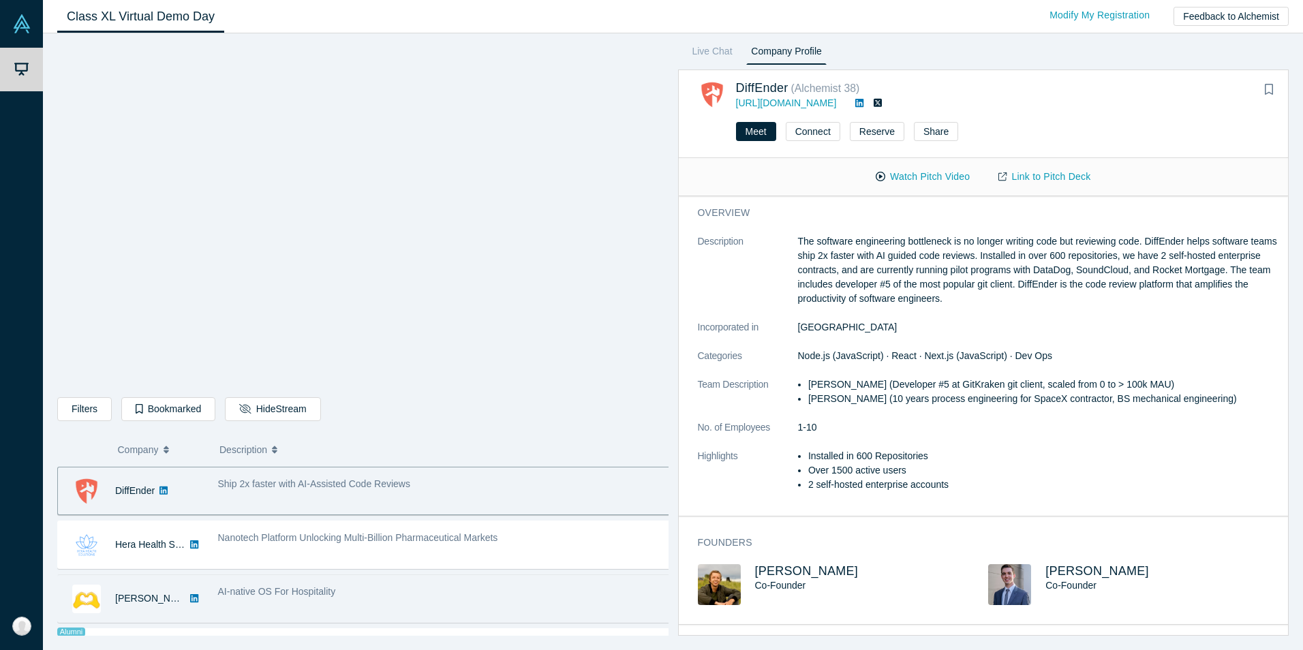
click at [391, 587] on div "AI-native OS For Hospitality" at bounding box center [444, 592] width 453 height 14
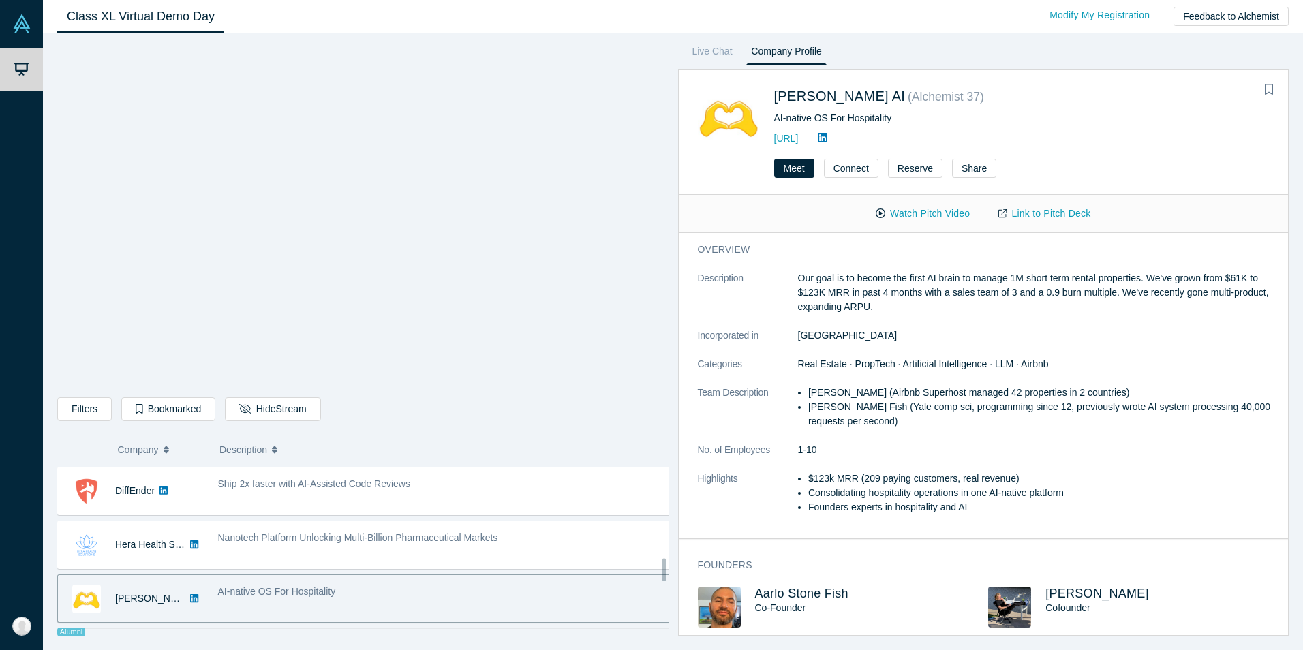
scroll to position [712, 0]
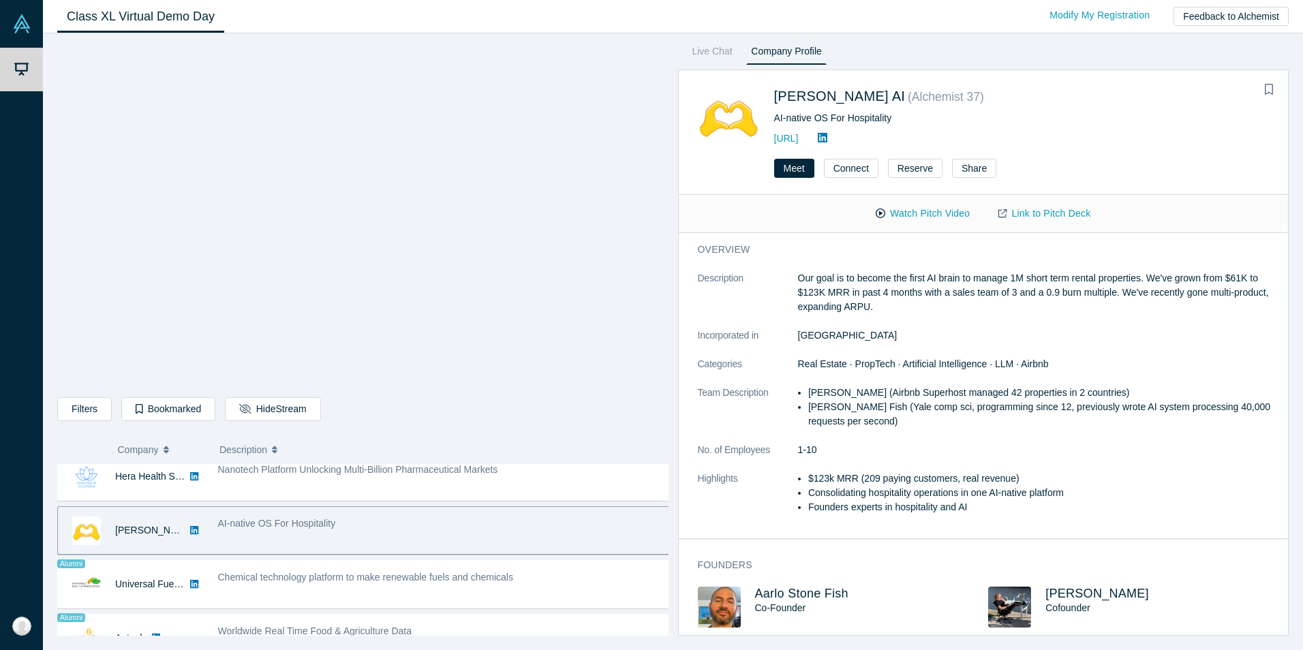
click at [798, 609] on span "Co-Founder" at bounding box center [780, 608] width 51 height 11
click at [802, 594] on span "Aarlo Stone Fish" at bounding box center [801, 594] width 93 height 14
click at [1088, 592] on span "[PERSON_NAME]" at bounding box center [1098, 594] width 104 height 14
click at [799, 140] on link "[URL]" at bounding box center [786, 138] width 25 height 11
click at [971, 213] on button "Watch Pitch Video" at bounding box center [923, 214] width 123 height 24
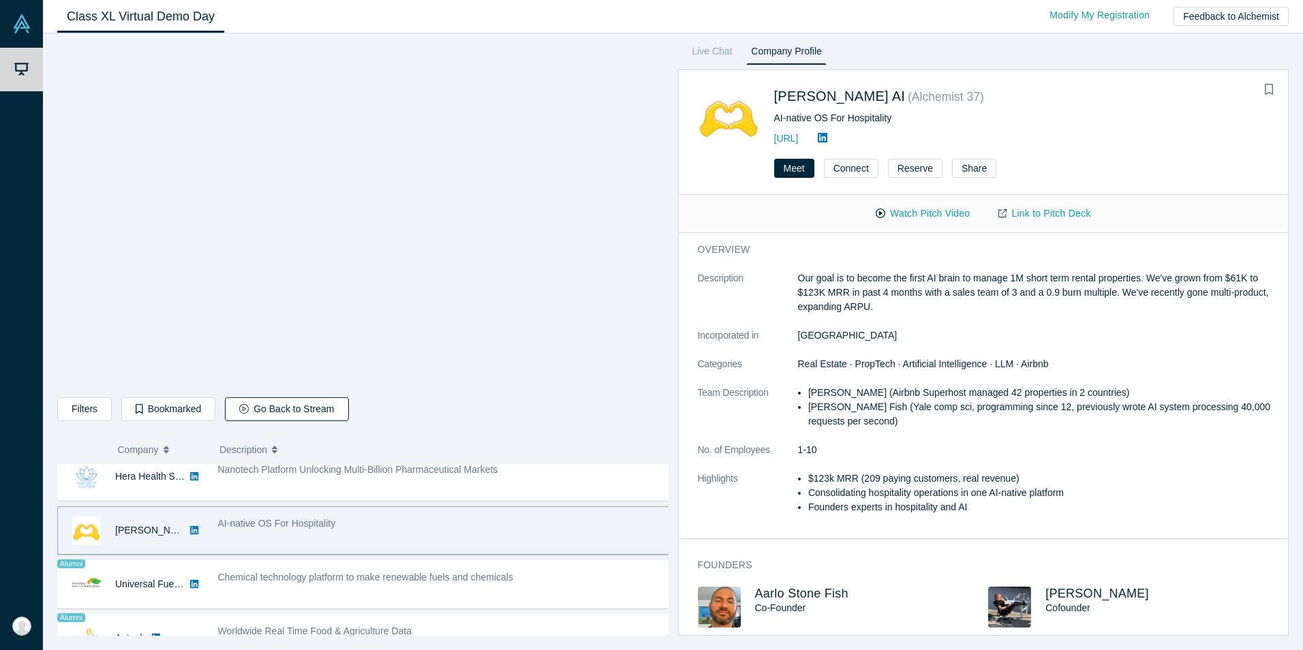
click at [277, 412] on button "Go Back to Stream" at bounding box center [286, 409] width 123 height 24
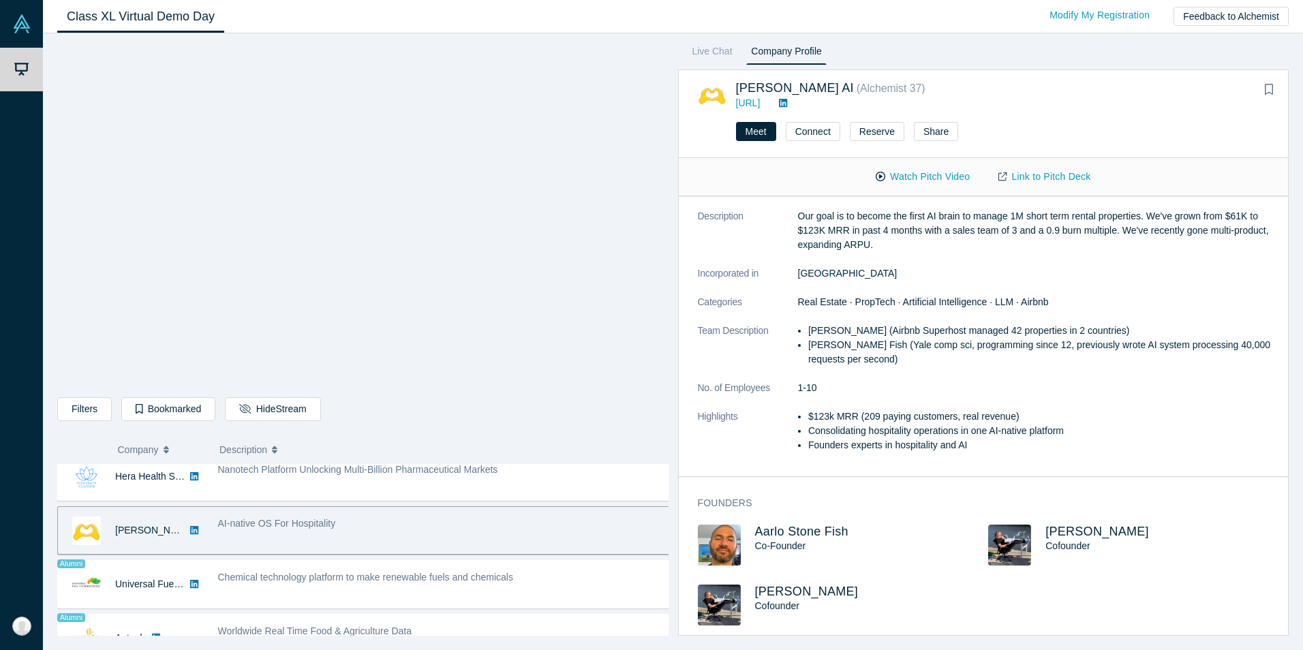
scroll to position [780, 0]
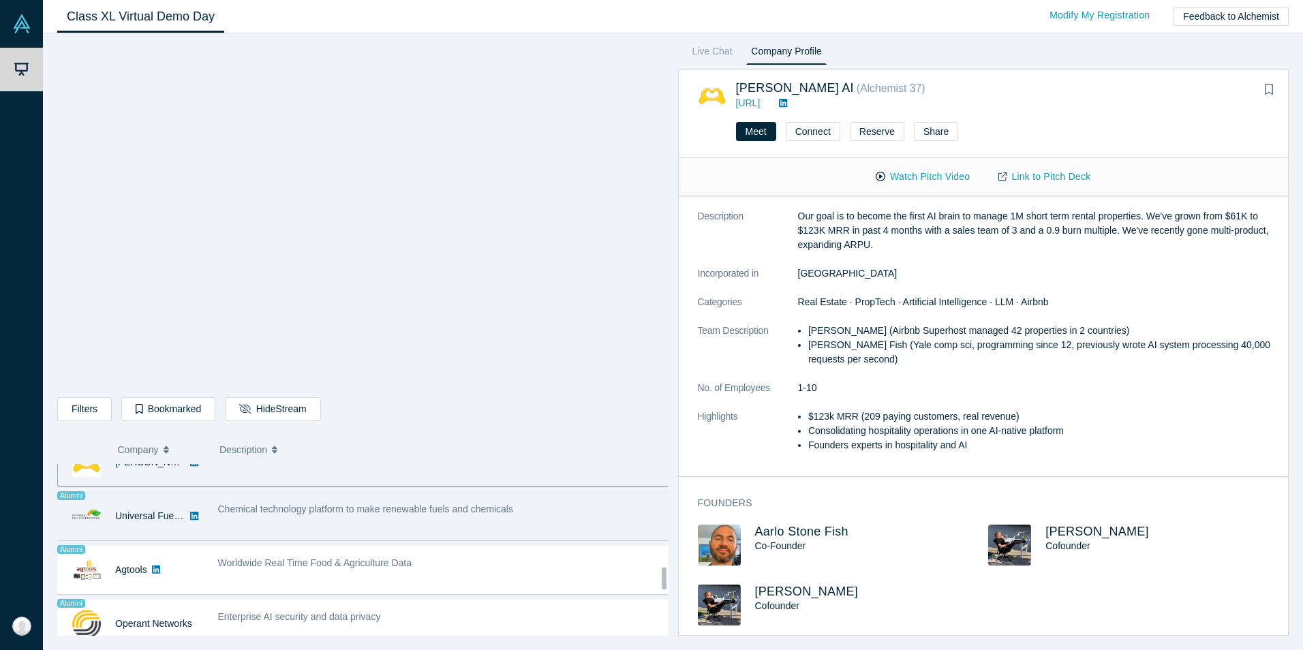
click at [360, 517] on div "Chemical technology platform to make renewable fuels and chemicals" at bounding box center [445, 516] width 468 height 43
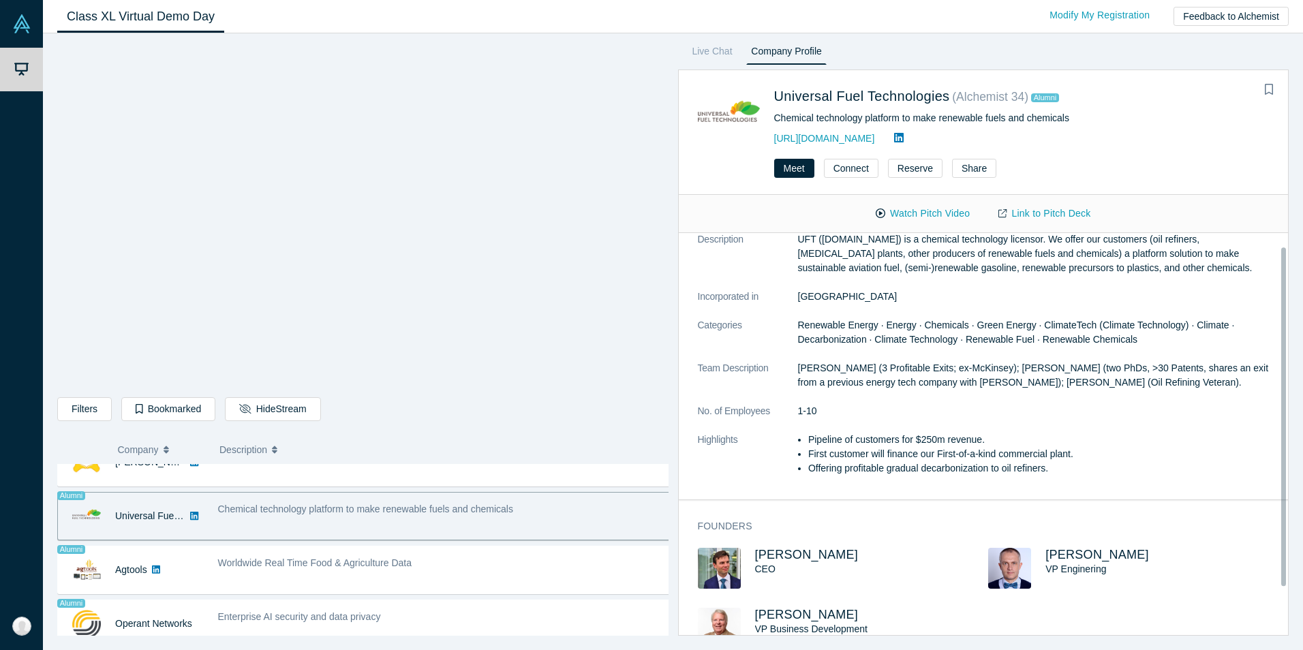
scroll to position [35, 0]
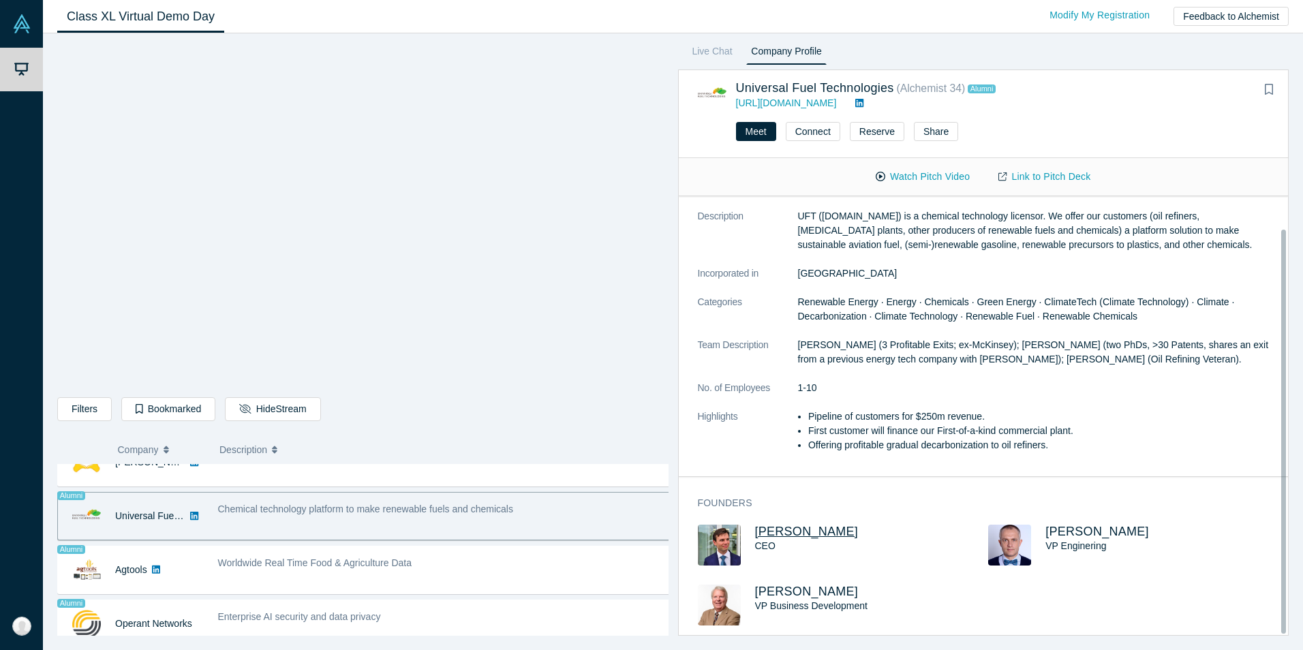
click at [806, 525] on span "[PERSON_NAME]" at bounding box center [807, 532] width 104 height 14
click at [1048, 525] on span "[PERSON_NAME]" at bounding box center [1098, 532] width 104 height 14
click at [845, 600] on span "VP Business Development" at bounding box center [811, 605] width 113 height 11
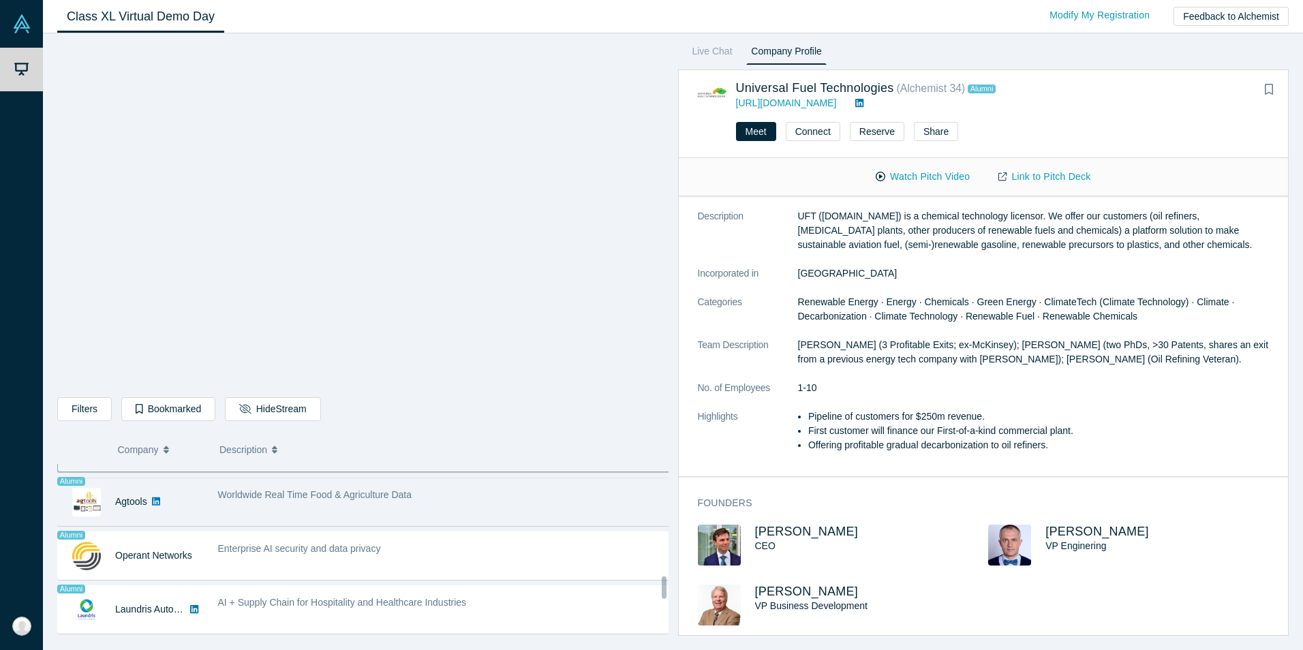
click at [423, 500] on div "Worldwide Real Time Food & Agriculture Data" at bounding box center [444, 495] width 453 height 14
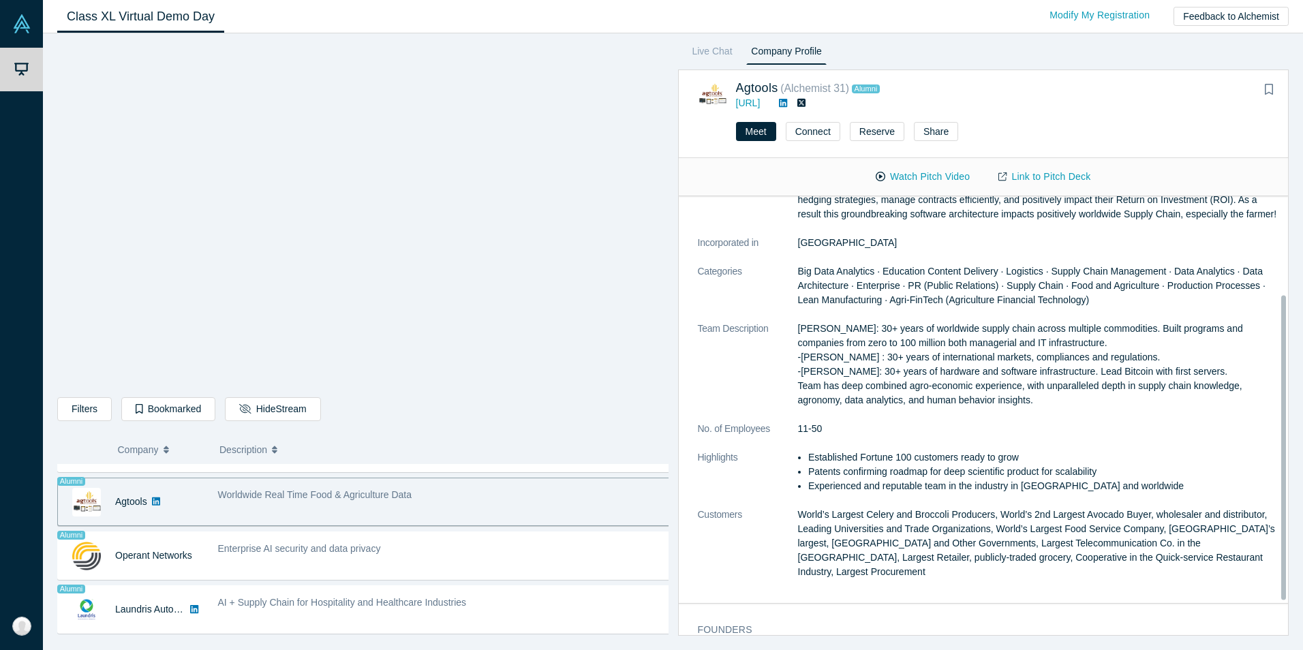
scroll to position [178, 0]
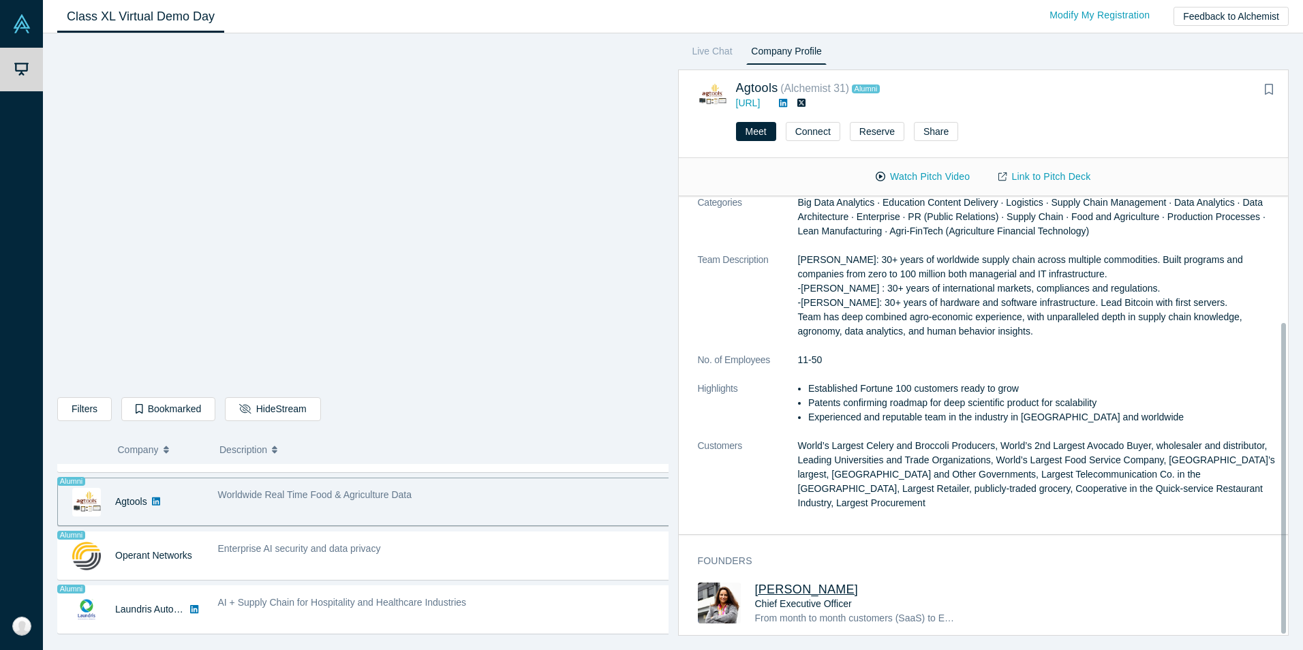
click at [813, 583] on span "[PERSON_NAME]" at bounding box center [807, 590] width 104 height 14
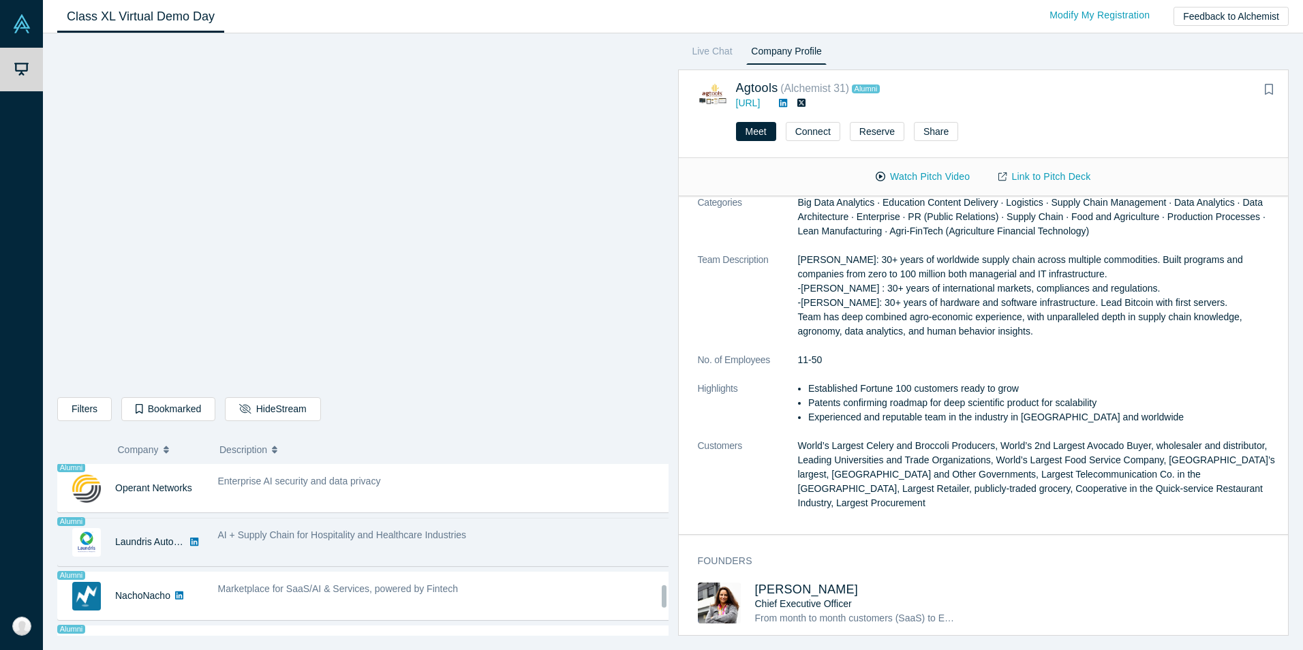
scroll to position [916, 0]
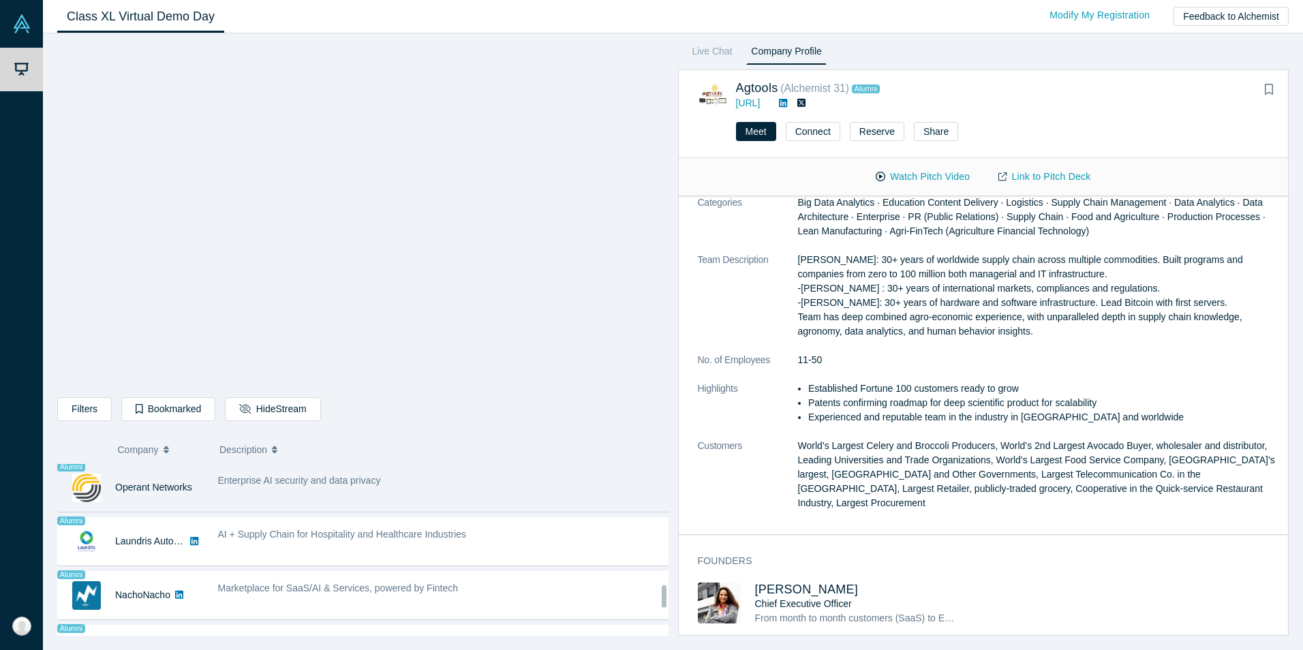
click at [260, 489] on div "Enterprise AI security and data privacy" at bounding box center [445, 487] width 468 height 43
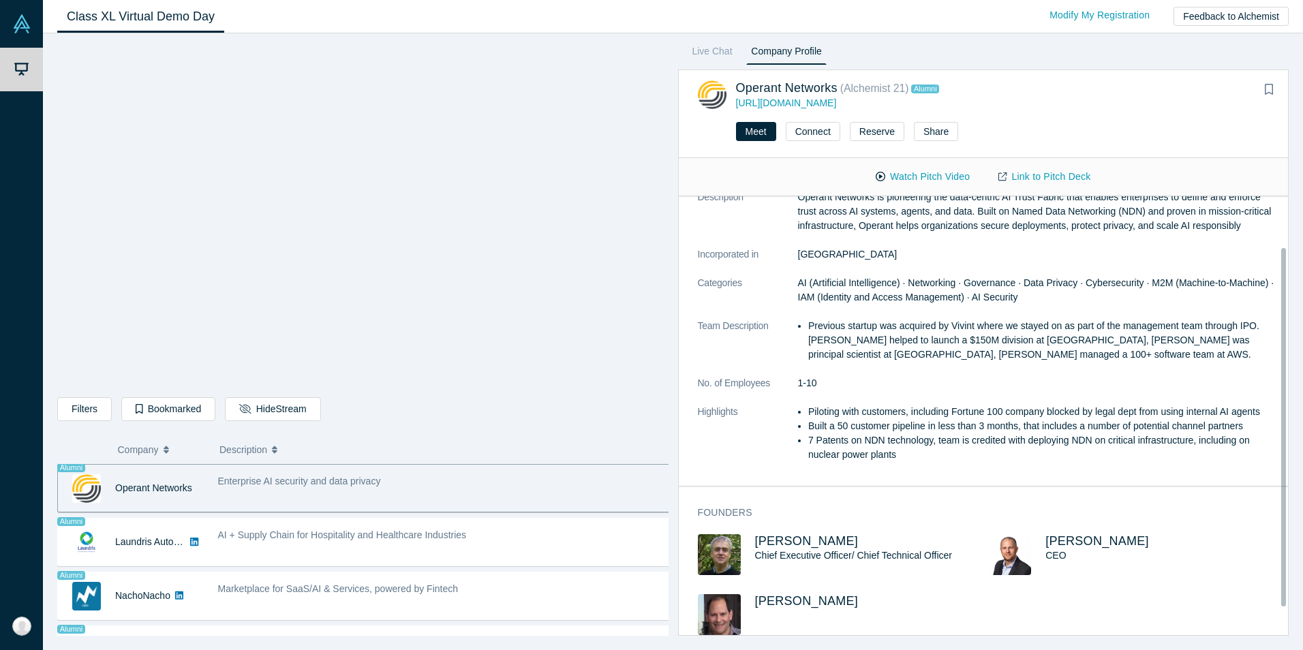
scroll to position [64, 0]
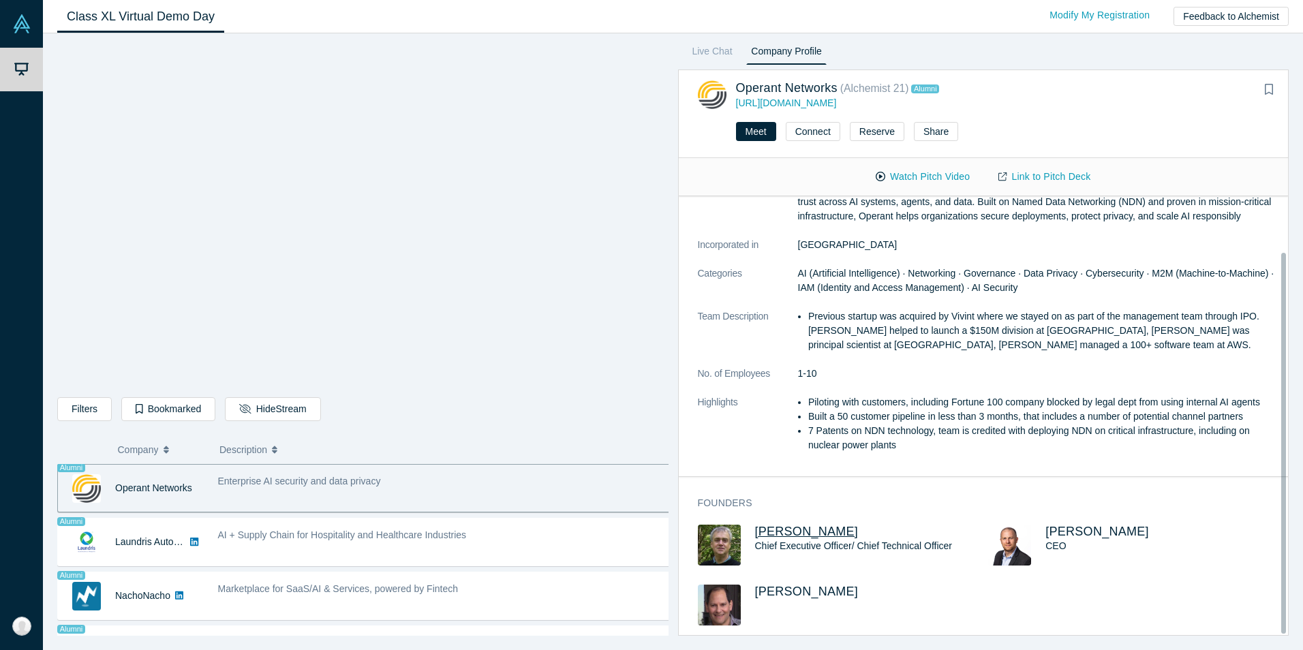
click at [782, 525] on span "[PERSON_NAME]" at bounding box center [807, 532] width 104 height 14
click at [1076, 525] on span "[PERSON_NAME]" at bounding box center [1098, 532] width 104 height 14
click at [782, 585] on span "[PERSON_NAME]" at bounding box center [807, 592] width 104 height 14
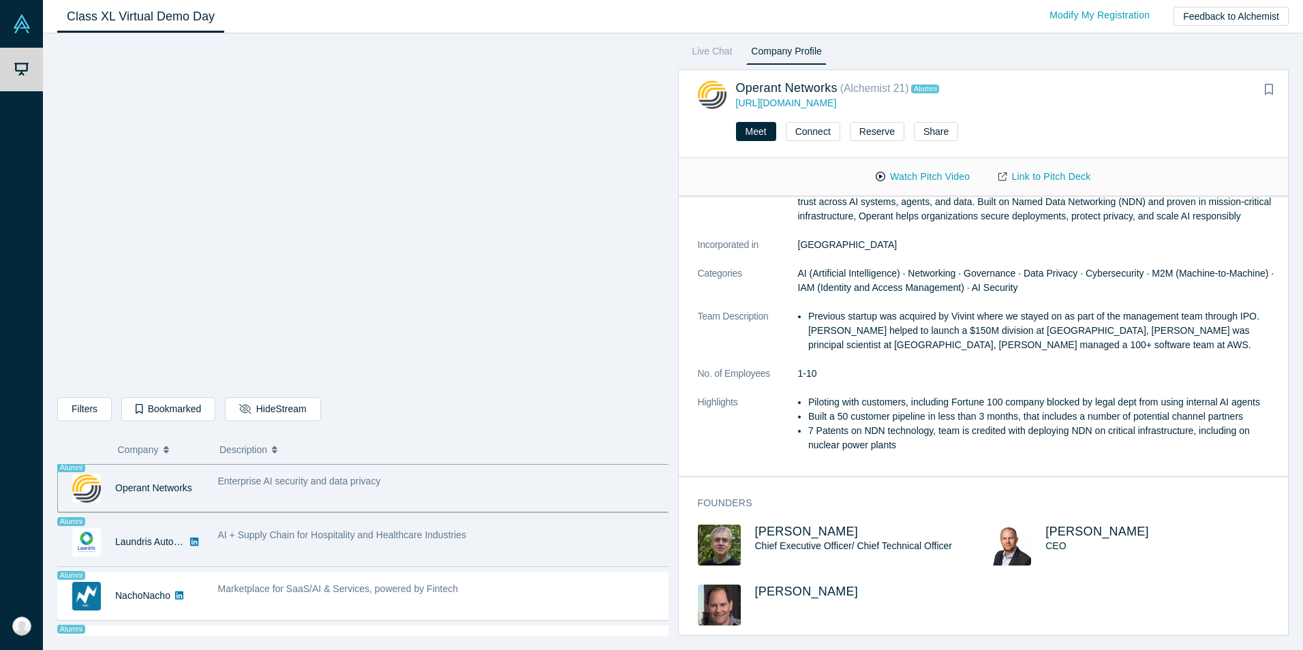
click at [247, 542] on div "AI + Supply Chain for Hospitality and Healthcare Industries" at bounding box center [444, 535] width 453 height 14
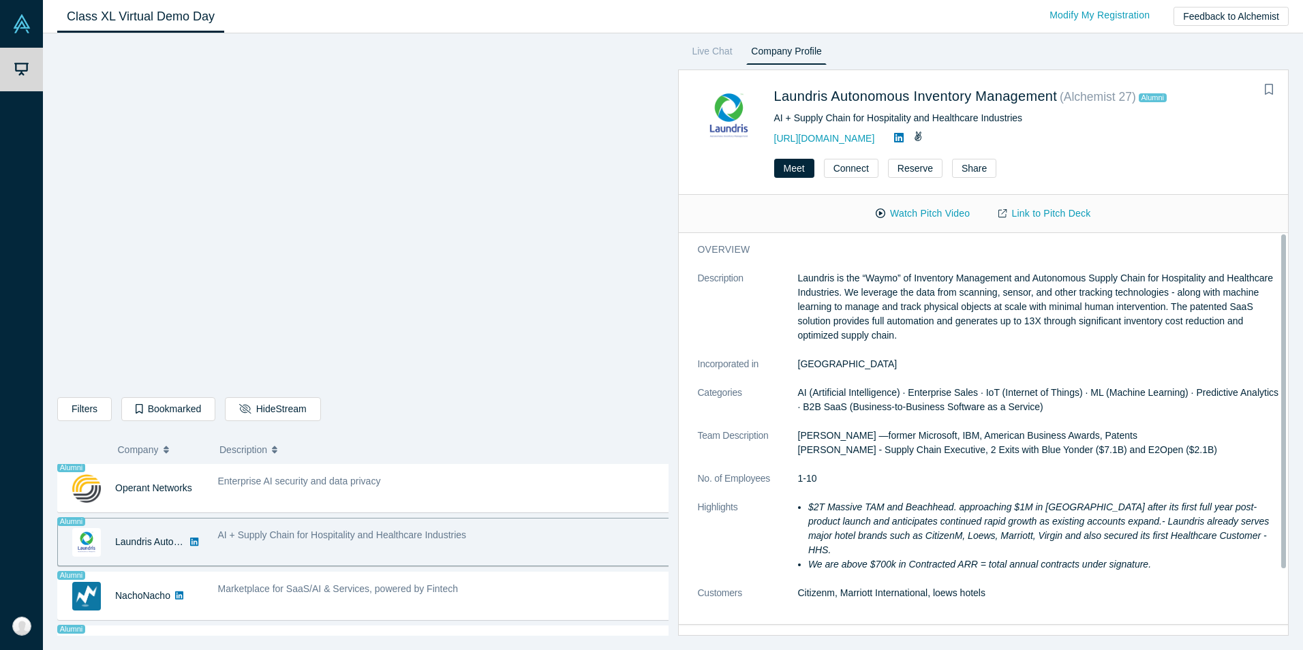
scroll to position [47, 0]
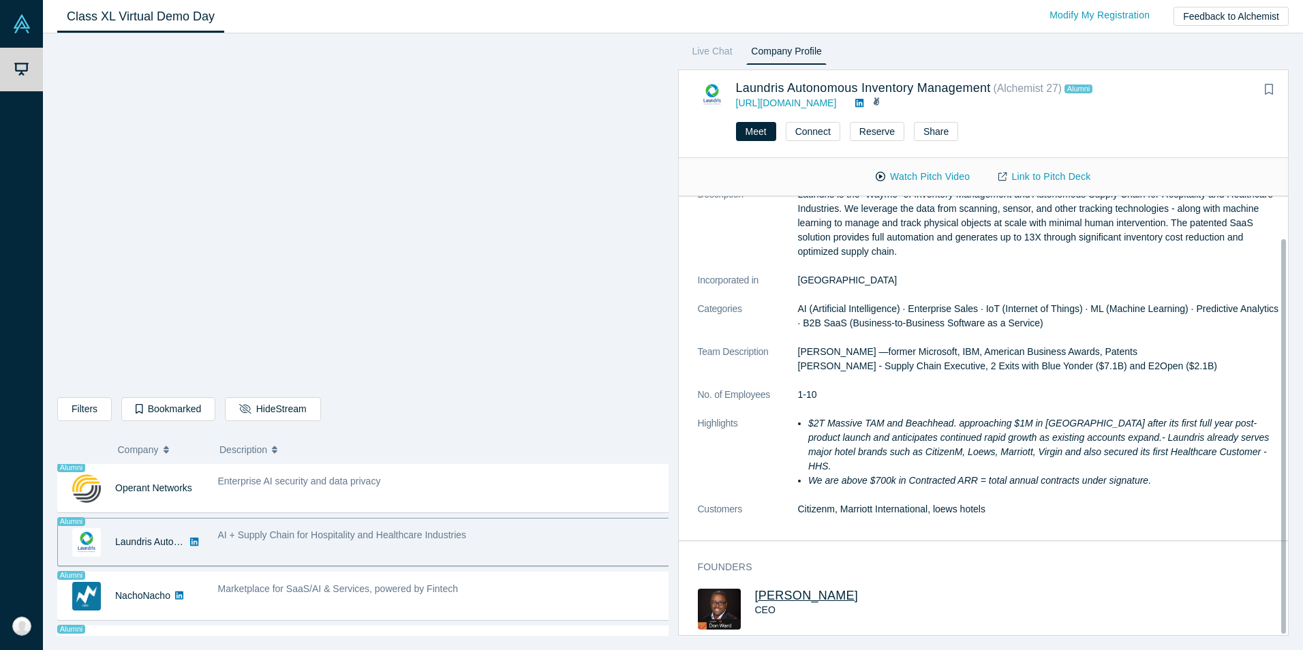
click at [779, 589] on span "[PERSON_NAME]" at bounding box center [807, 596] width 104 height 14
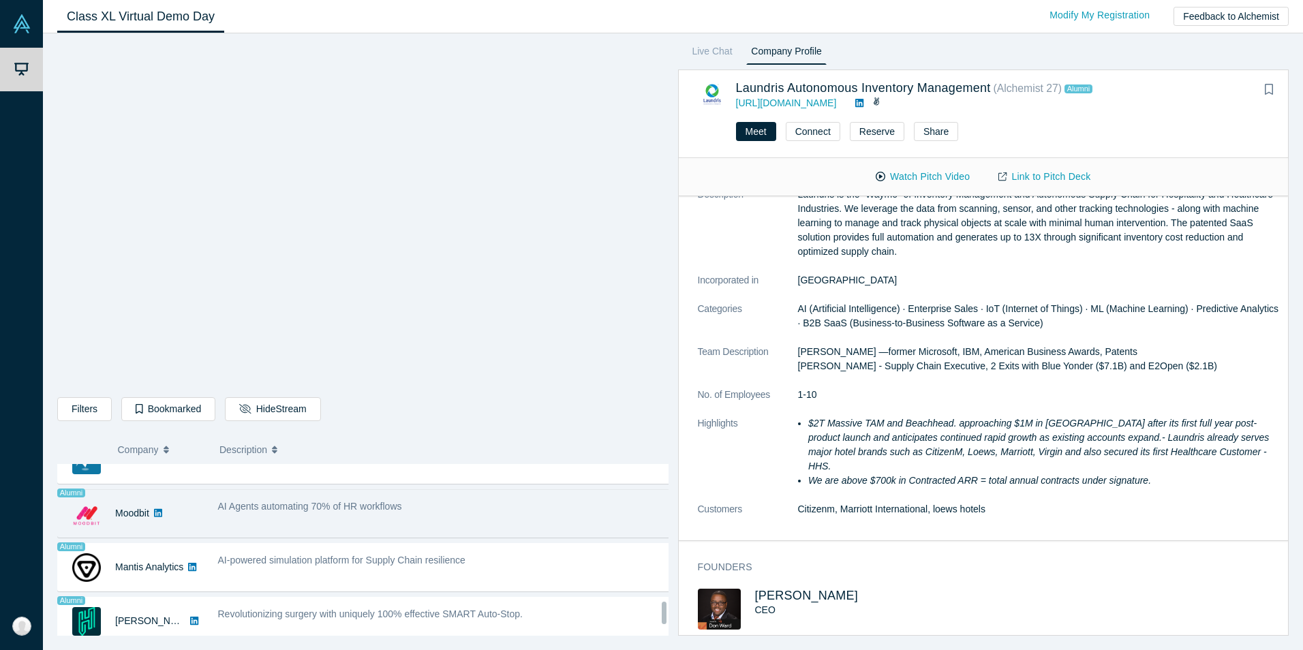
scroll to position [984, 0]
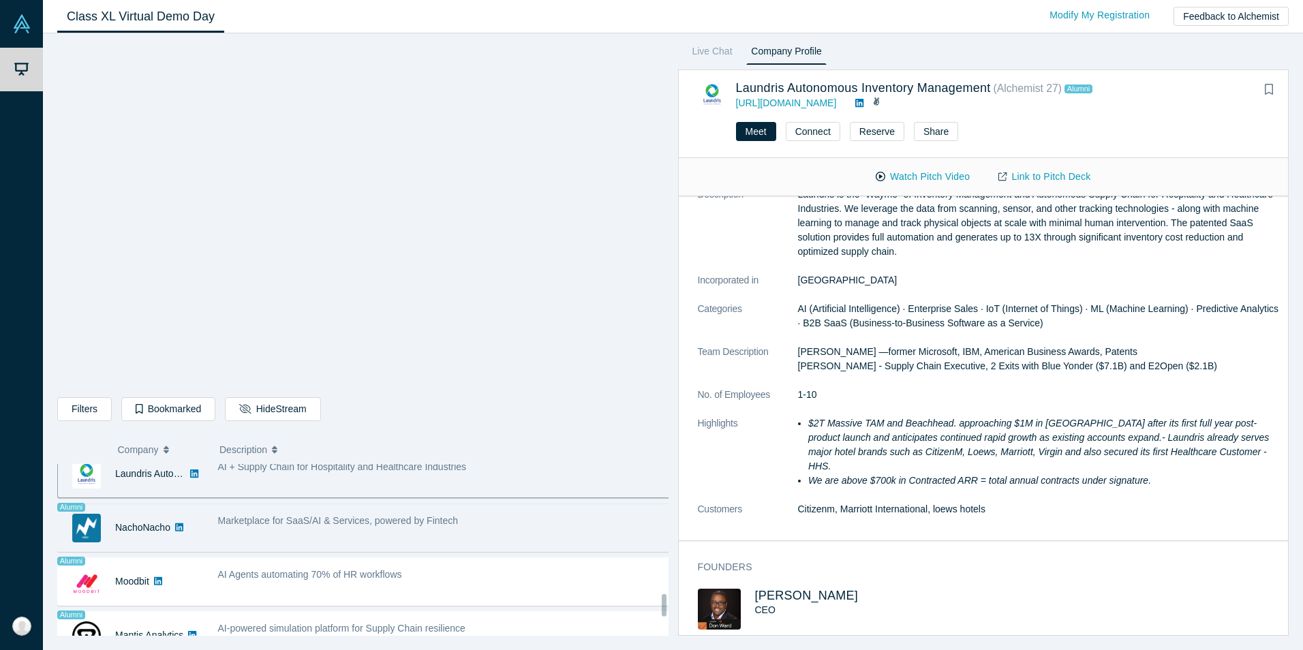
click at [440, 525] on span "Marketplace for SaaS/AI & Services, powered by Fintech" at bounding box center [338, 520] width 241 height 11
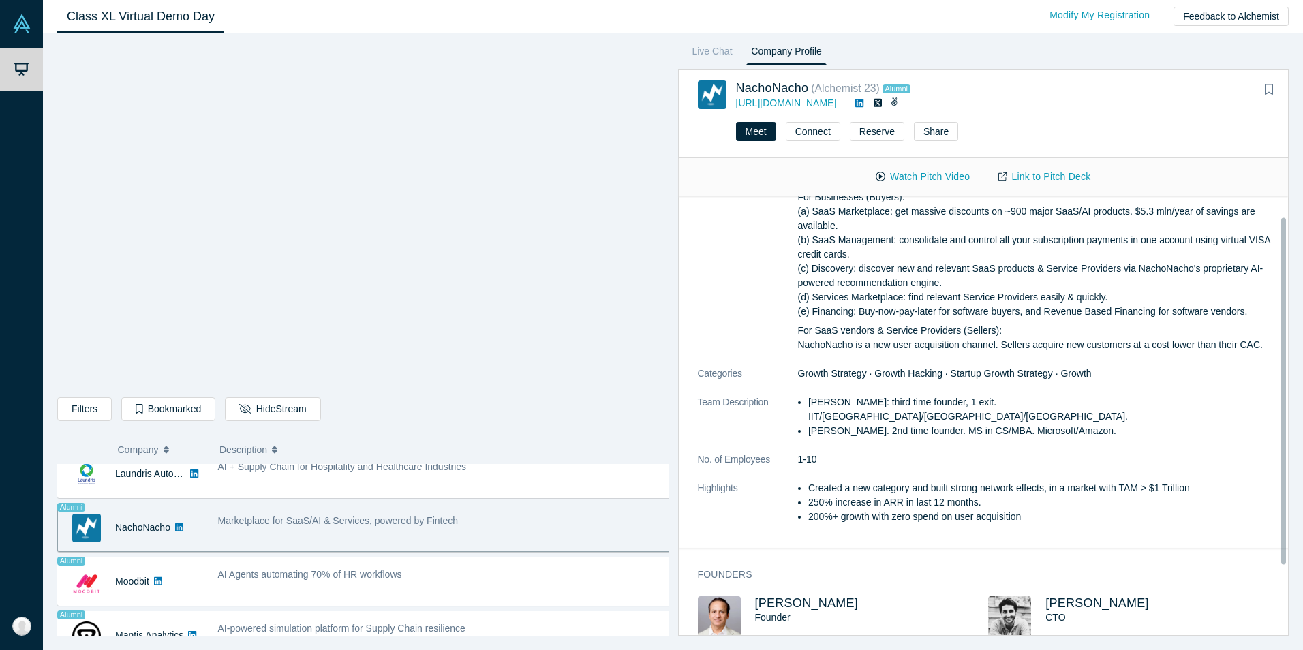
scroll to position [71, 0]
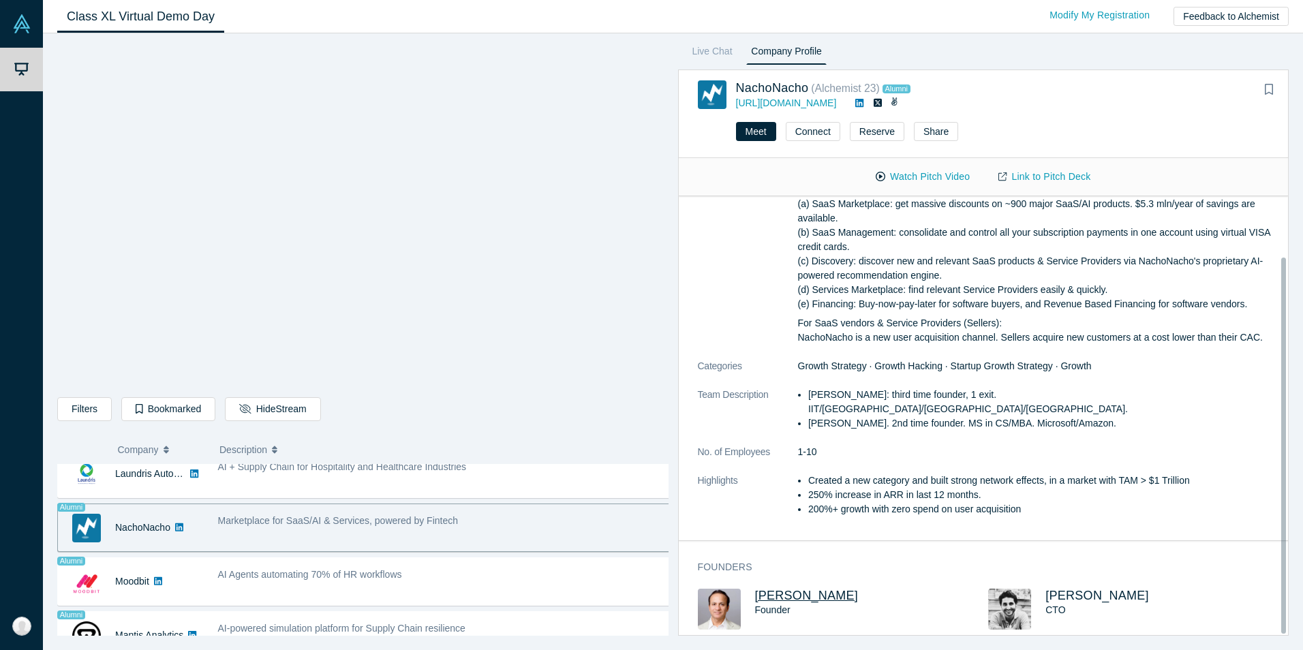
click at [795, 589] on span "[PERSON_NAME]" at bounding box center [807, 596] width 104 height 14
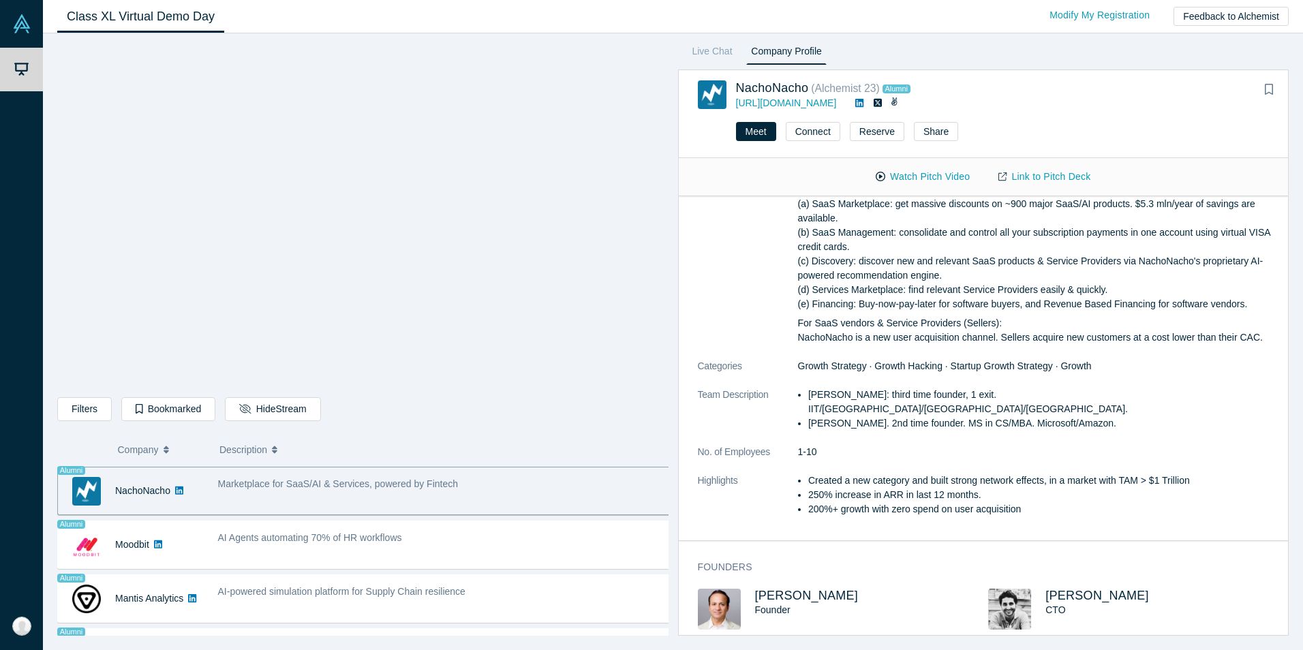
scroll to position [1052, 0]
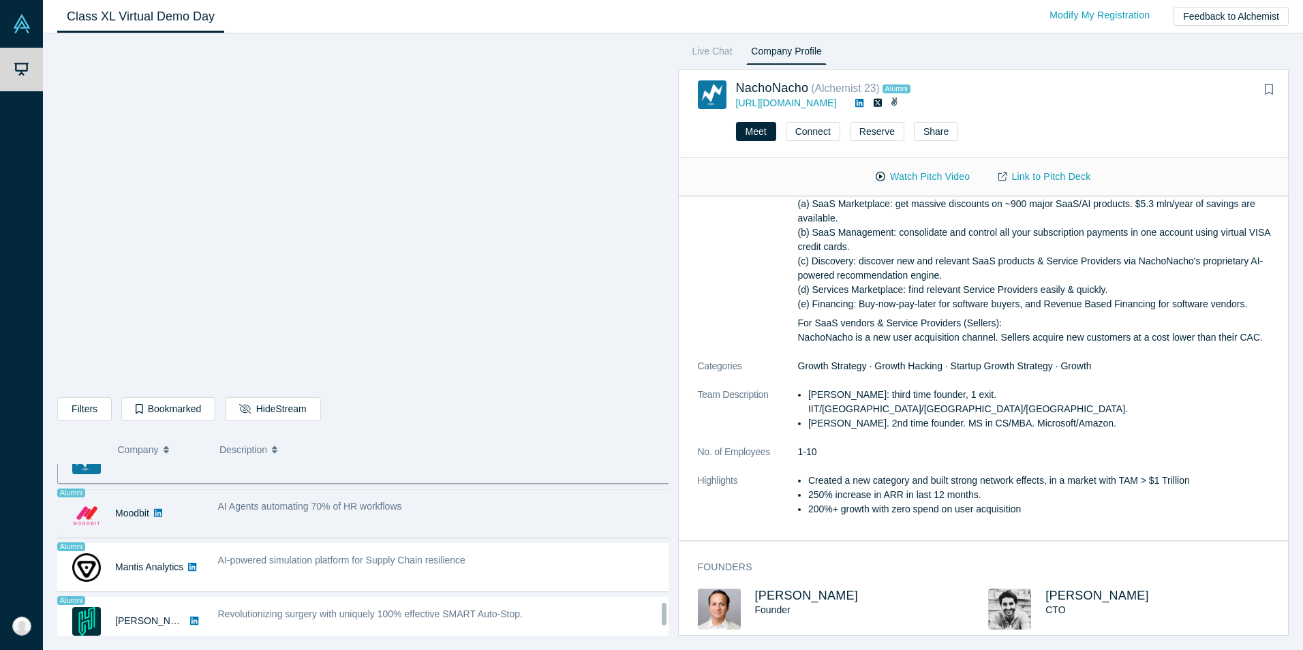
click at [339, 511] on span "AI Agents automating 70% of HR workflows" at bounding box center [310, 506] width 184 height 11
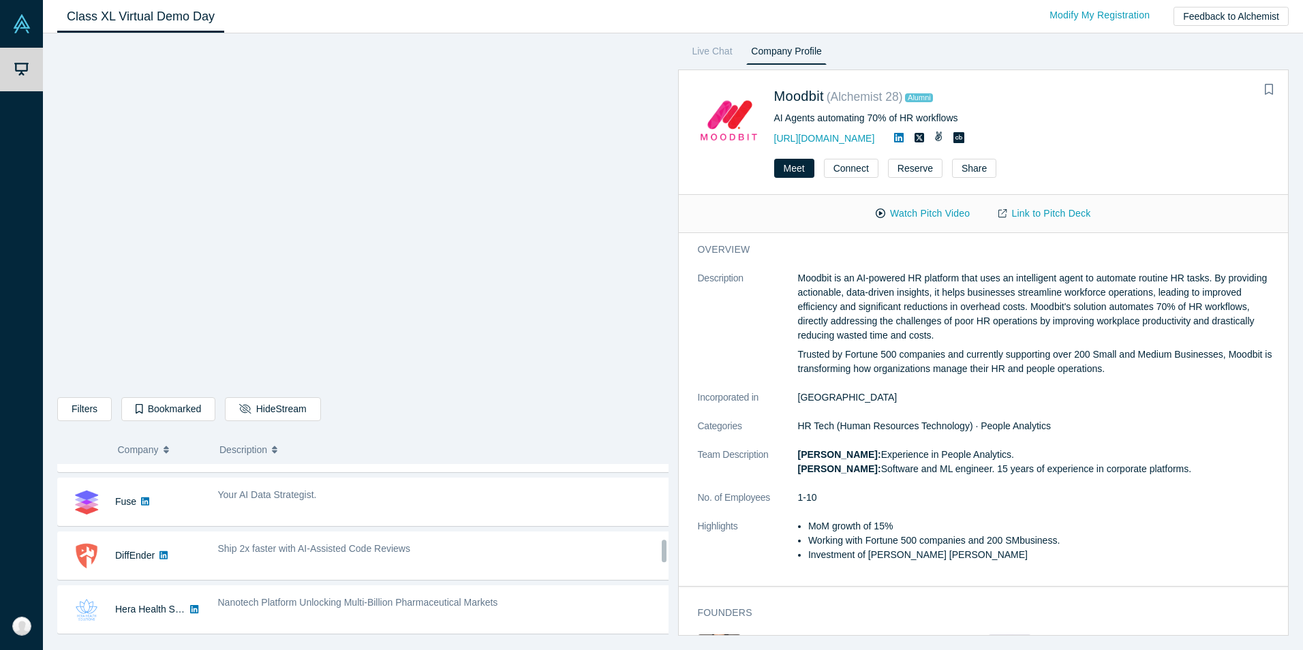
scroll to position [545, 0]
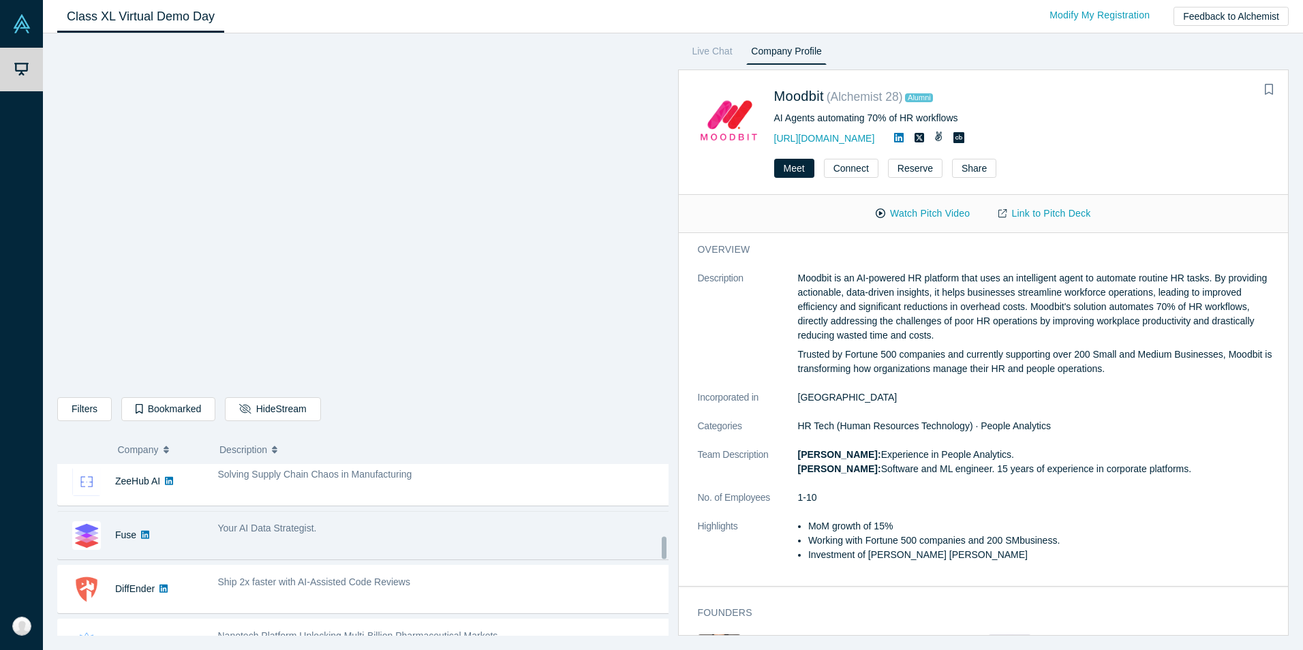
click at [328, 536] on div "Your AI Data Strategist." at bounding box center [445, 535] width 468 height 43
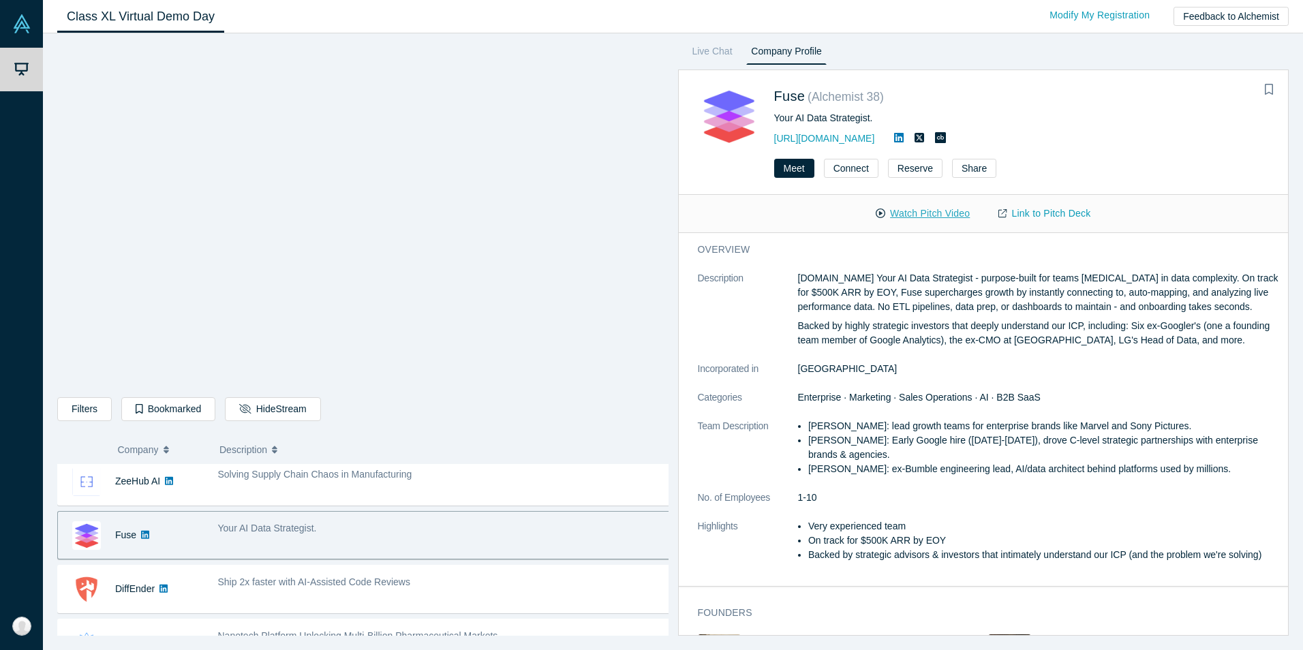
click at [951, 213] on button "Watch Pitch Video" at bounding box center [923, 214] width 123 height 24
click at [299, 403] on button "Go Back to Stream" at bounding box center [286, 409] width 123 height 24
drag, startPoint x: 958, startPoint y: 207, endPoint x: 936, endPoint y: 207, distance: 21.1
click at [958, 208] on button "Watch Pitch Video" at bounding box center [923, 214] width 123 height 24
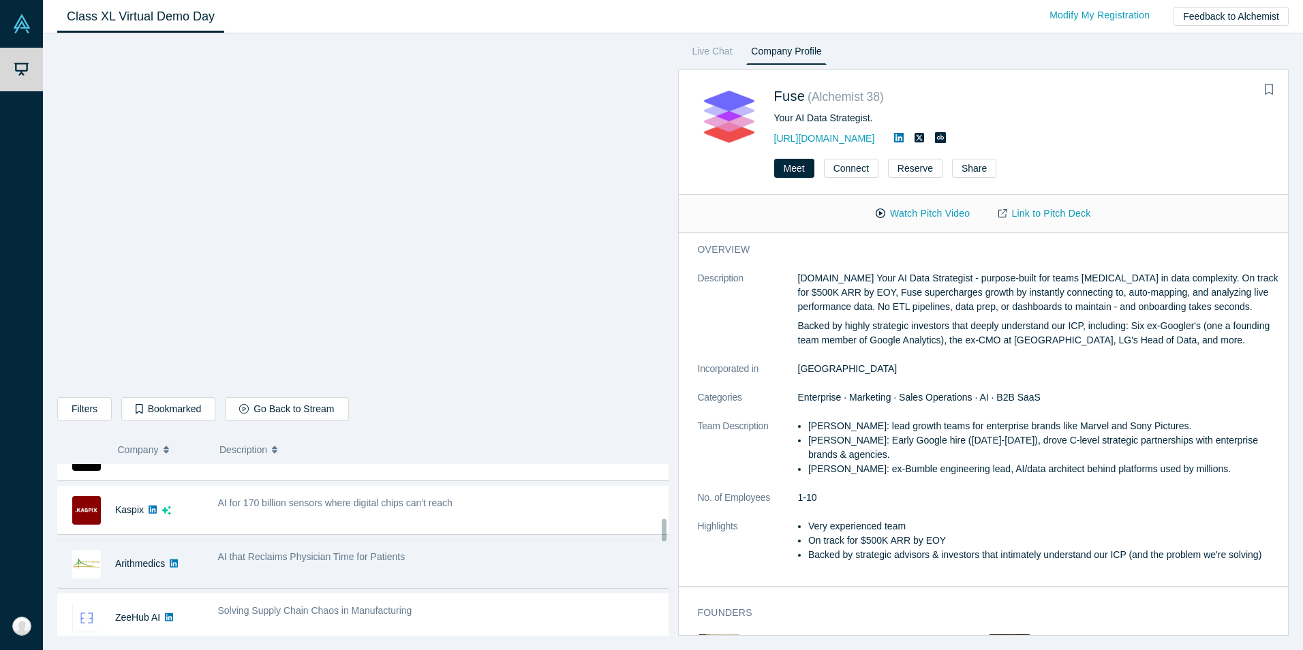
scroll to position [341, 0]
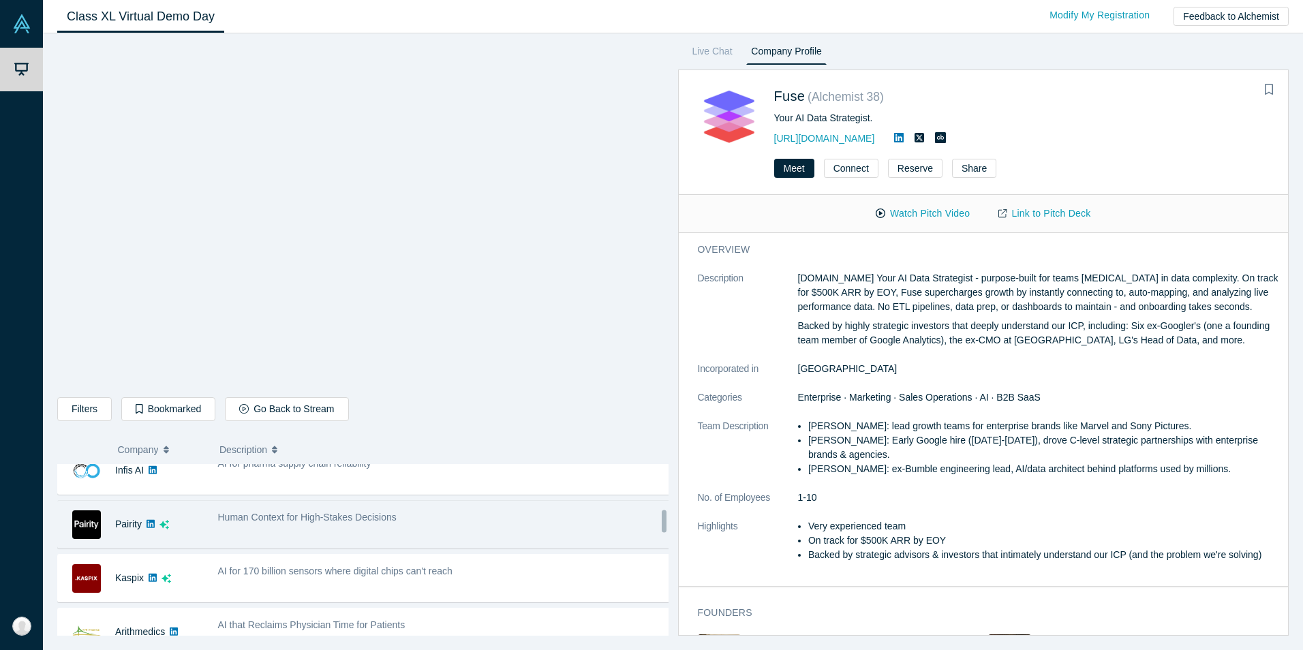
click at [179, 523] on div "Pairity" at bounding box center [131, 524] width 146 height 47
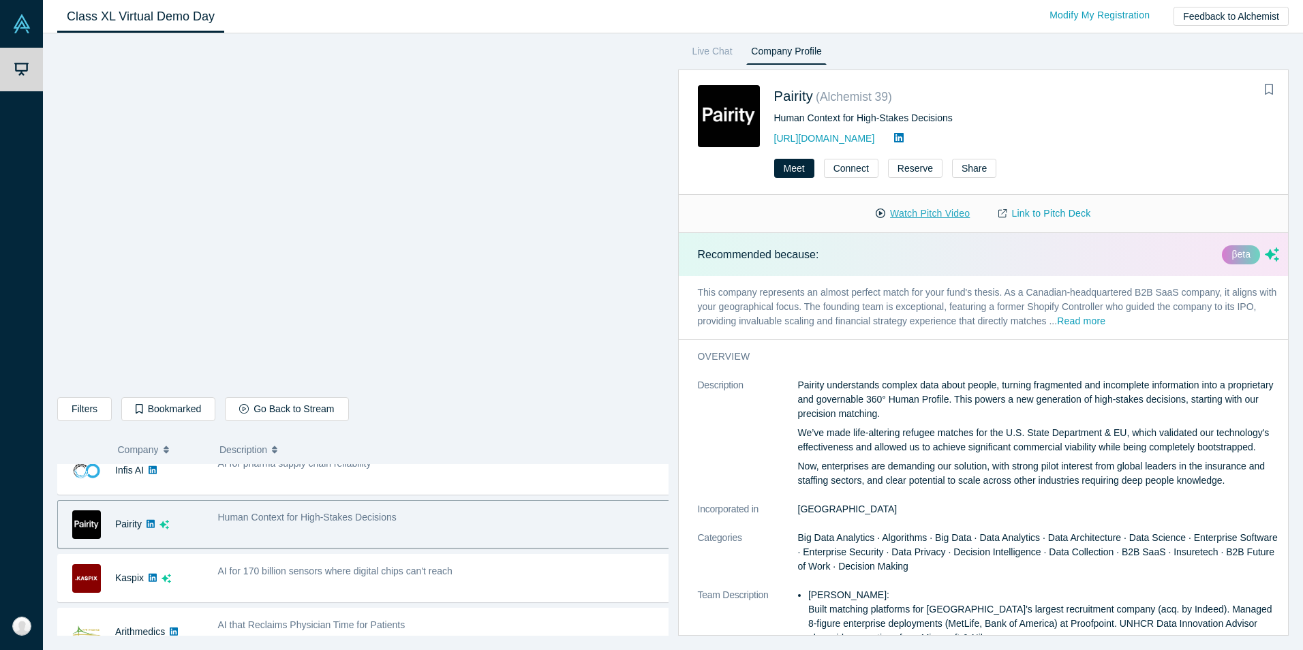
click at [912, 217] on button "Watch Pitch Video" at bounding box center [923, 214] width 123 height 24
